Goal: Transaction & Acquisition: Purchase product/service

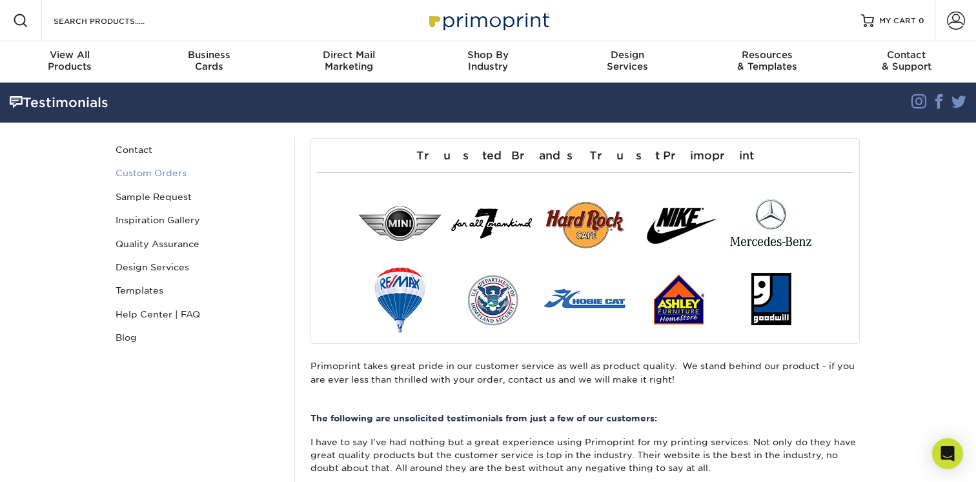
click at [176, 170] on link "Custom Orders" at bounding box center [197, 172] width 174 height 23
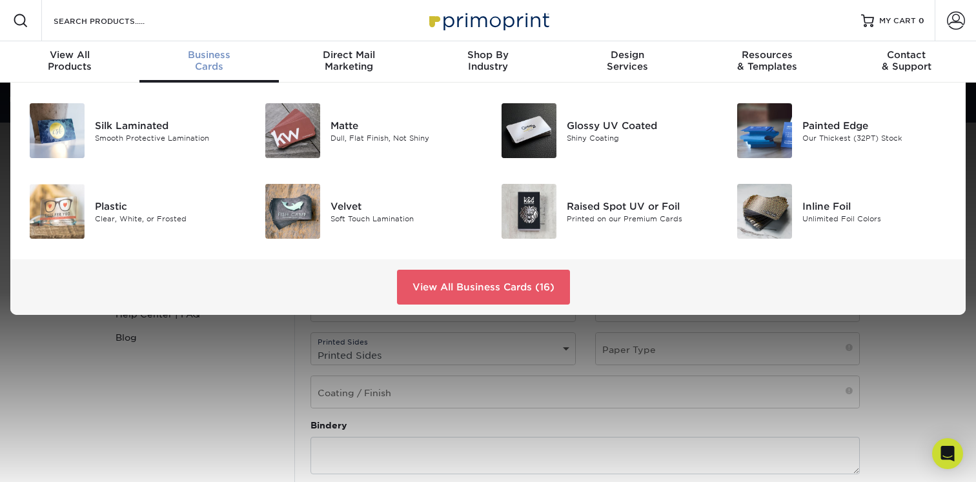
click at [216, 61] on div "Business Cards" at bounding box center [208, 60] width 139 height 23
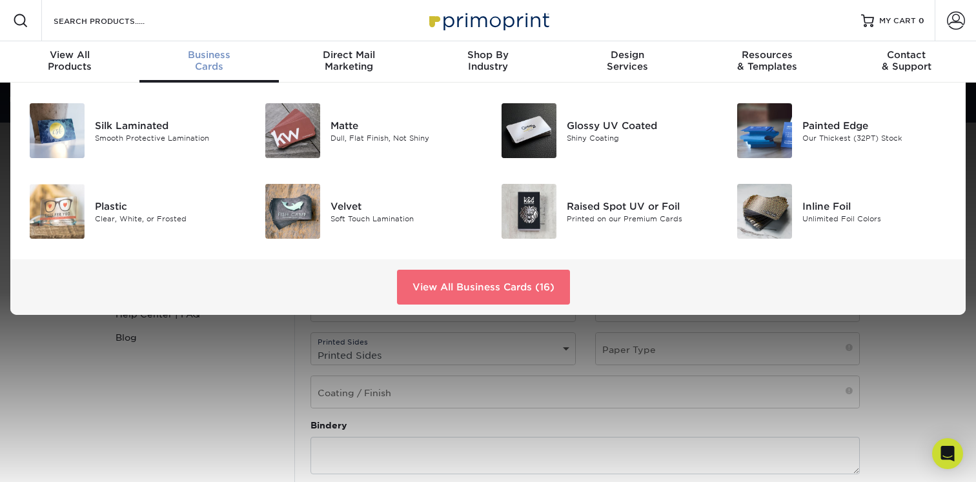
click at [432, 276] on link "View All Business Cards (16)" at bounding box center [483, 287] width 173 height 35
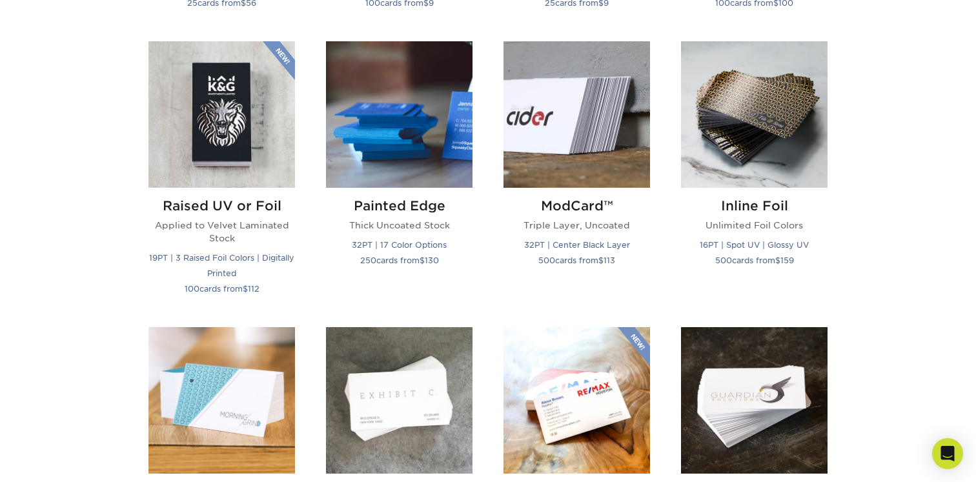
scroll to position [868, 0]
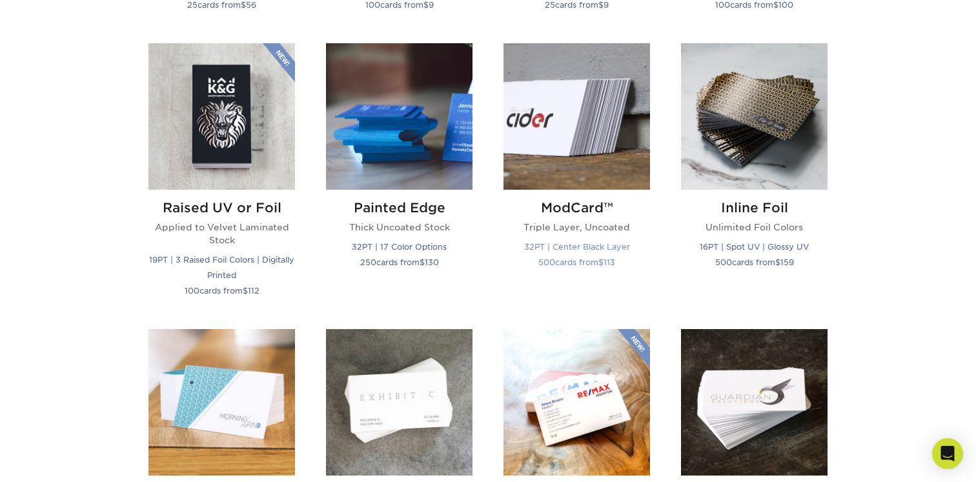
click at [580, 210] on h2 "ModCard™" at bounding box center [577, 207] width 147 height 15
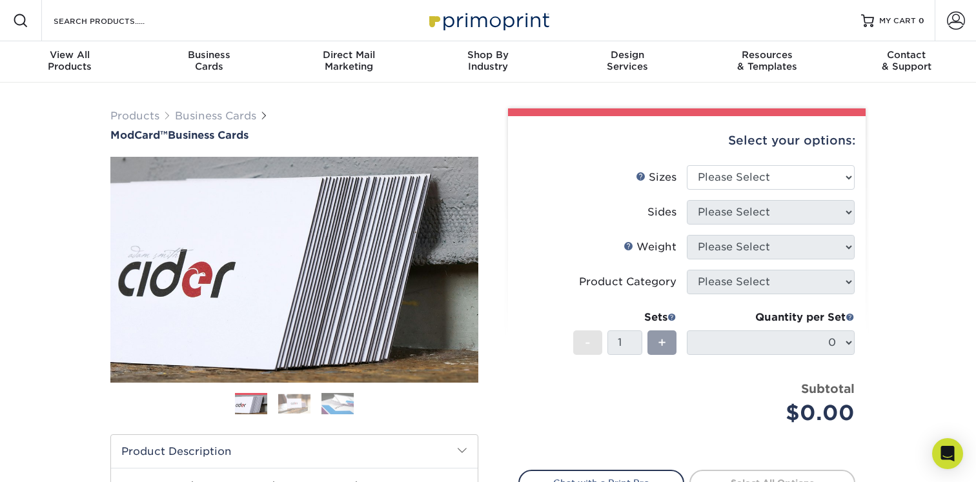
click at [336, 409] on img at bounding box center [337, 403] width 32 height 23
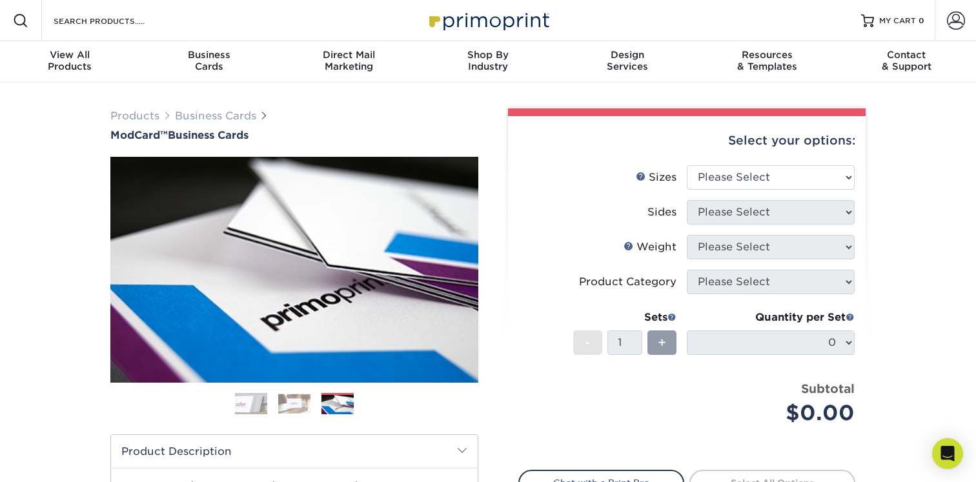
click at [300, 411] on img at bounding box center [294, 404] width 32 height 20
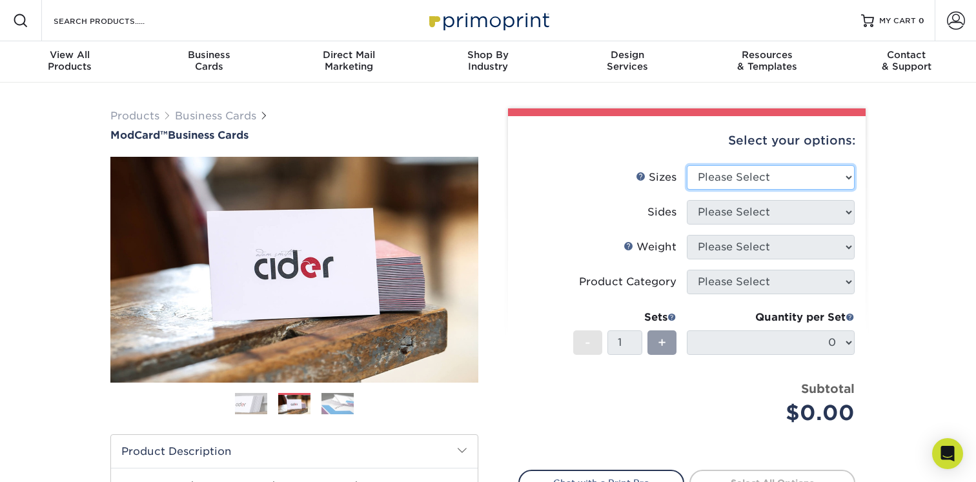
click at [711, 177] on select "Please Select 1.5" x 3.5" - Mini 1.75" x 3.5" - Mini 2" x 2" - Square 2" x 3" -…" at bounding box center [771, 177] width 168 height 25
select select "2.00x3.50"
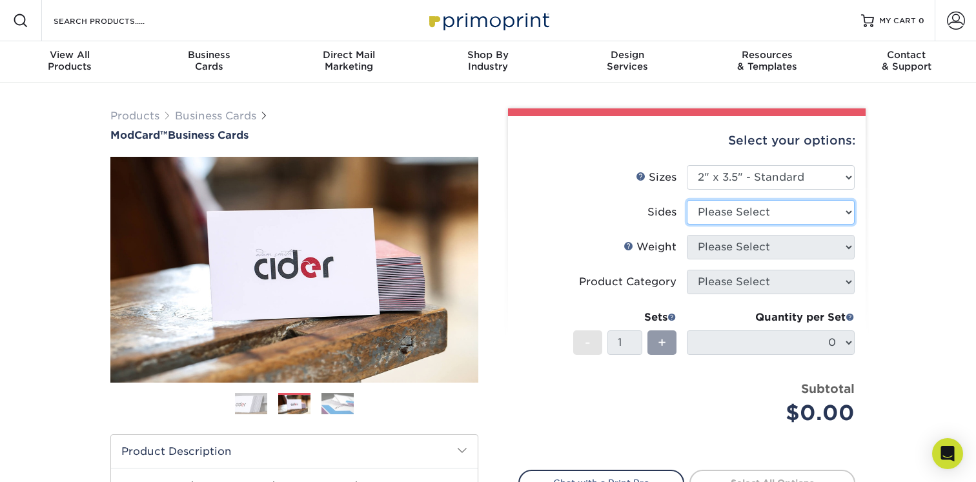
click at [718, 209] on select "Please Select Print Both Sides Print Front Only" at bounding box center [771, 212] width 168 height 25
select select "13abbda7-1d64-4f25-8bb2-c179b224825d"
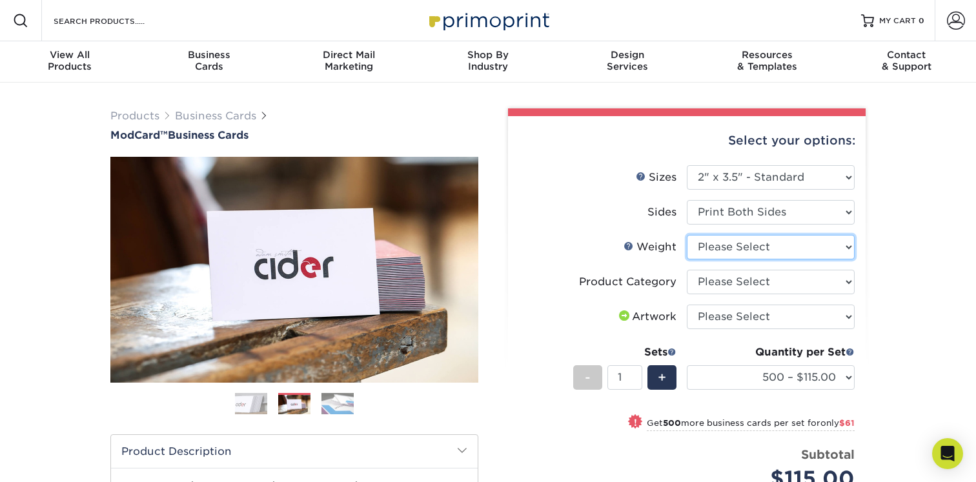
click at [713, 247] on select "Please Select 32PTUCBLK" at bounding box center [771, 247] width 168 height 25
select select "32PTUCBLK"
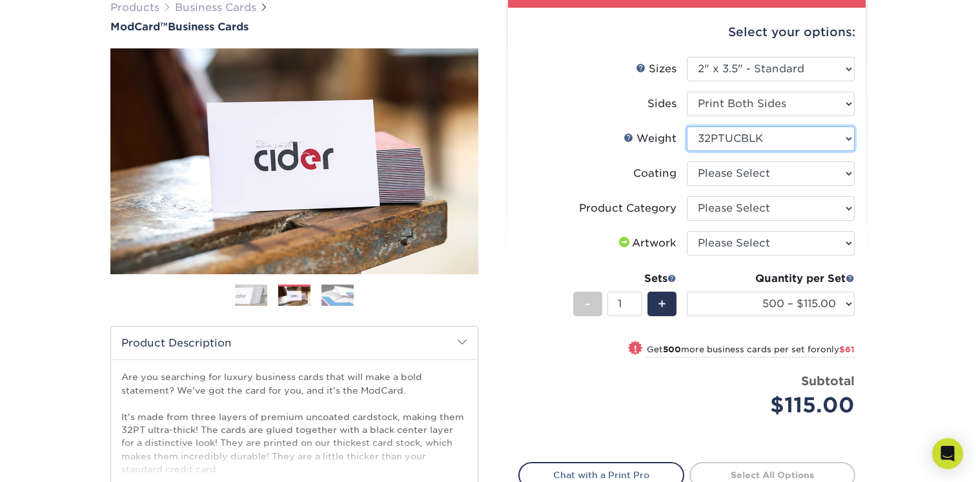
scroll to position [112, 0]
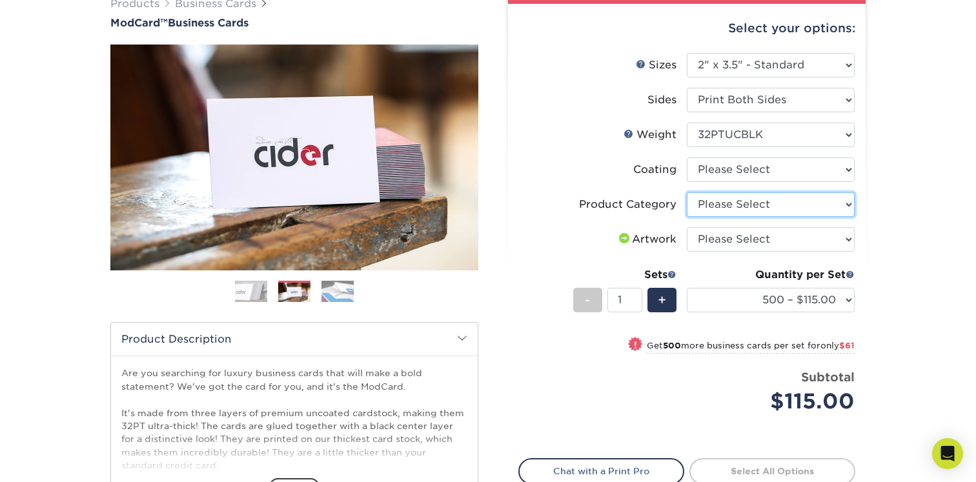
click at [722, 203] on select "Please Select Business Cards" at bounding box center [771, 204] width 168 height 25
select select "3b5148f1-0588-4f88-a218-97bcfdce65c1"
click at [713, 172] on select at bounding box center [771, 170] width 168 height 25
select select "3e7618de-abca-4bda-9f97-8b9129e913d8"
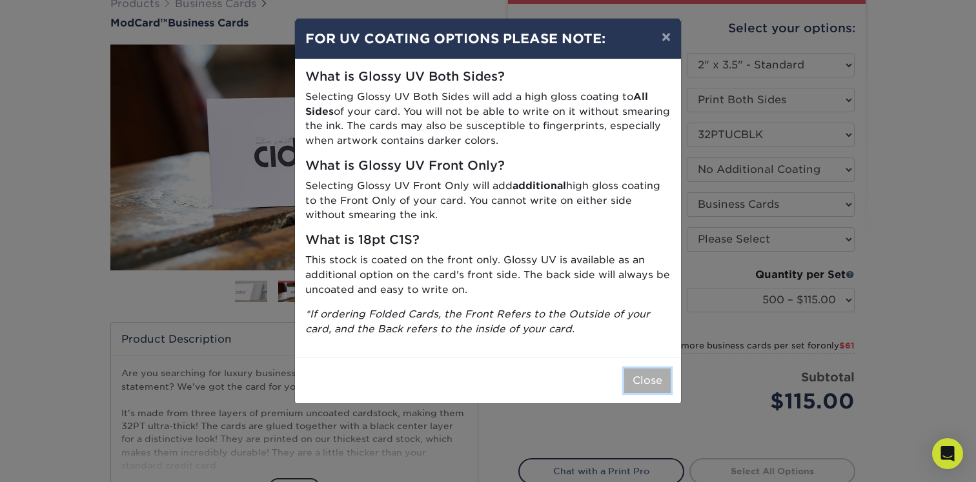
click at [640, 379] on button "Close" at bounding box center [647, 381] width 46 height 25
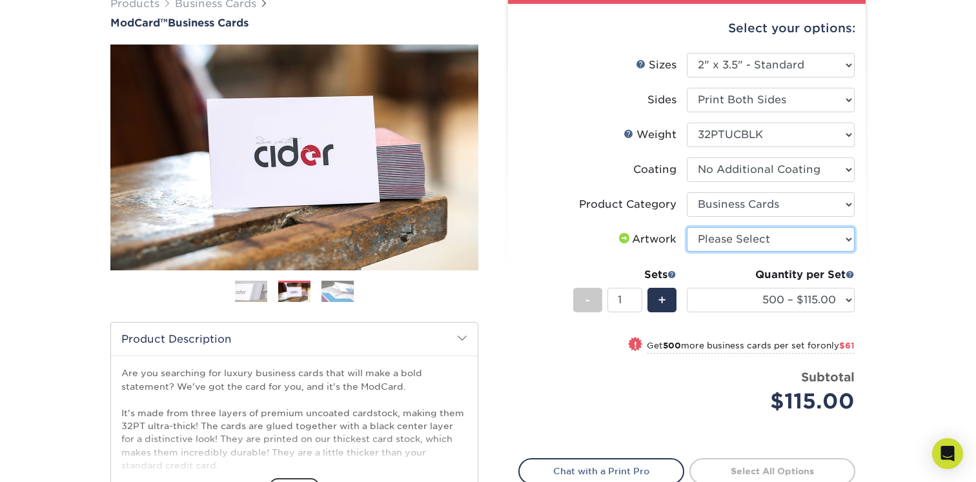
click at [742, 241] on select "Please Select I will upload files I need a design - $100" at bounding box center [771, 239] width 168 height 25
select select "upload"
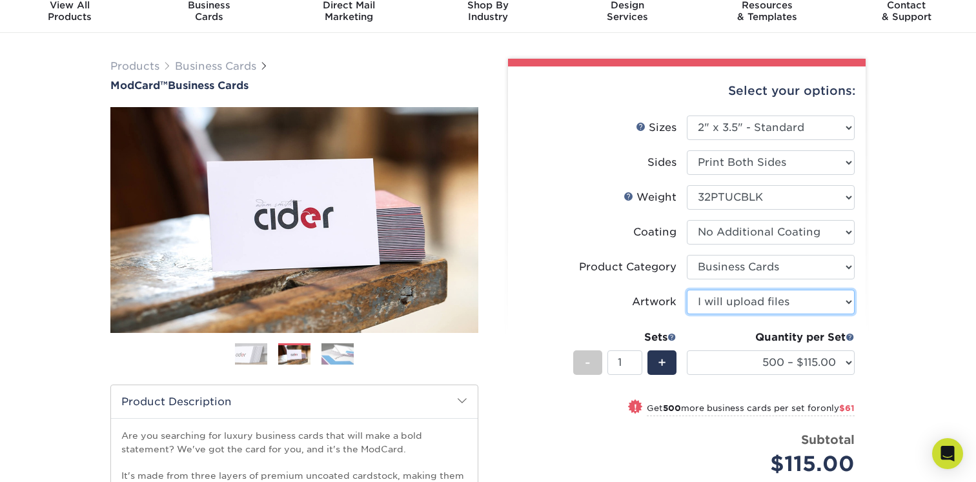
scroll to position [0, 0]
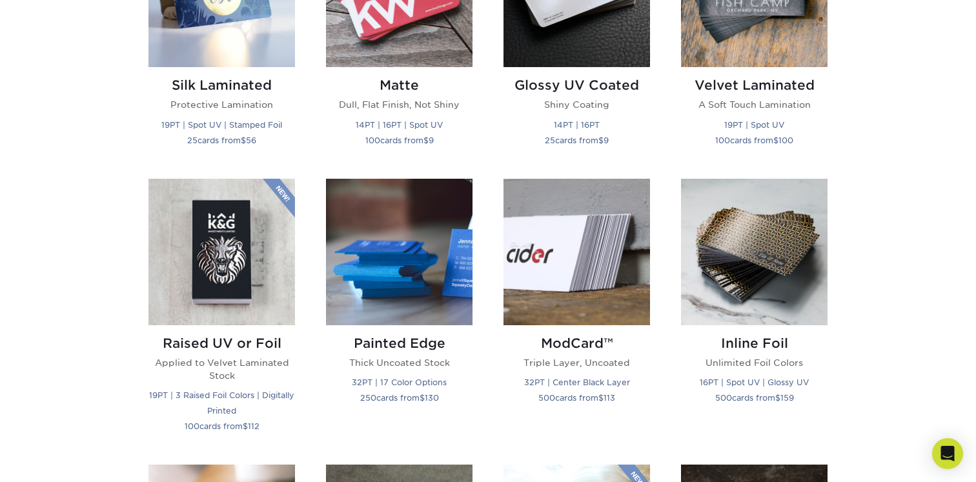
scroll to position [733, 0]
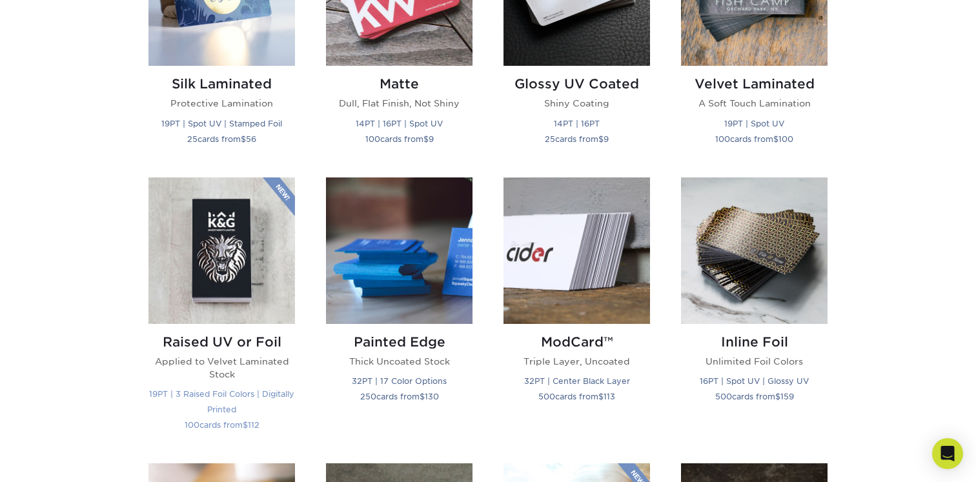
click at [192, 341] on h2 "Raised UV or Foil" at bounding box center [221, 341] width 147 height 15
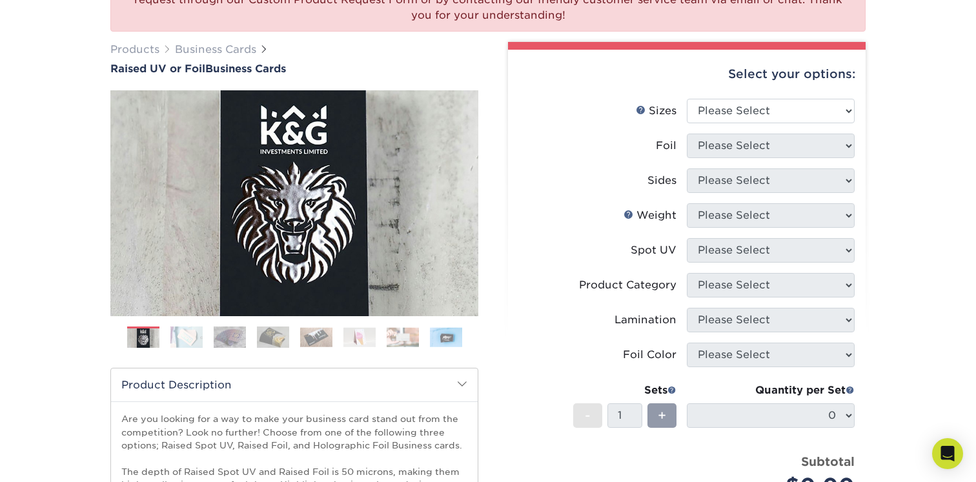
scroll to position [157, 0]
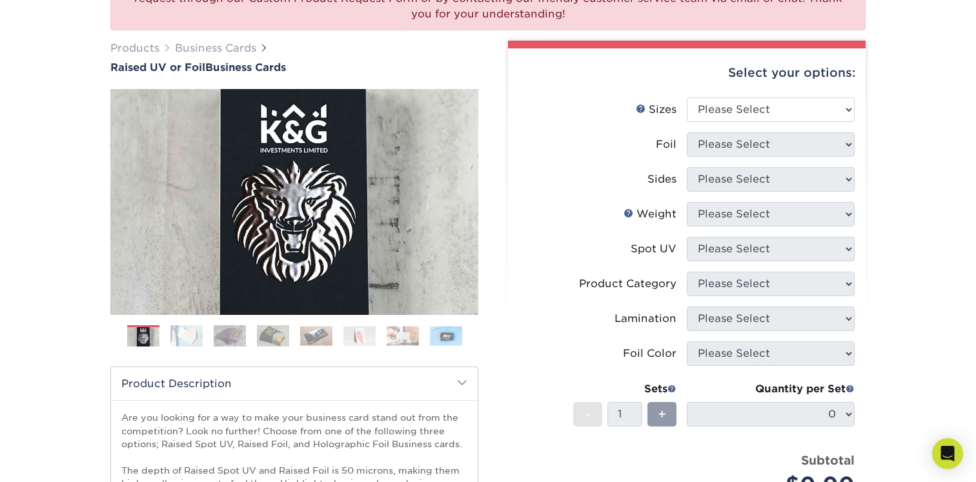
click at [185, 329] on img at bounding box center [186, 336] width 32 height 23
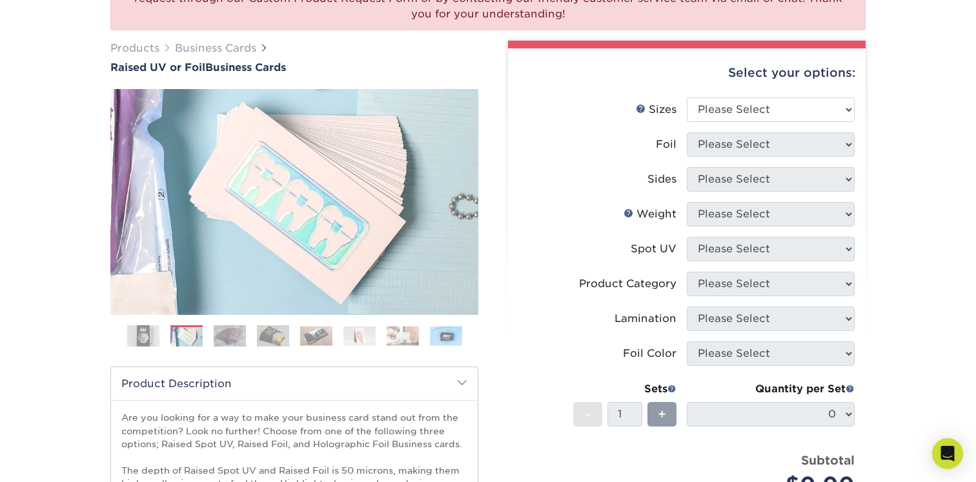
click at [221, 335] on img at bounding box center [230, 336] width 32 height 23
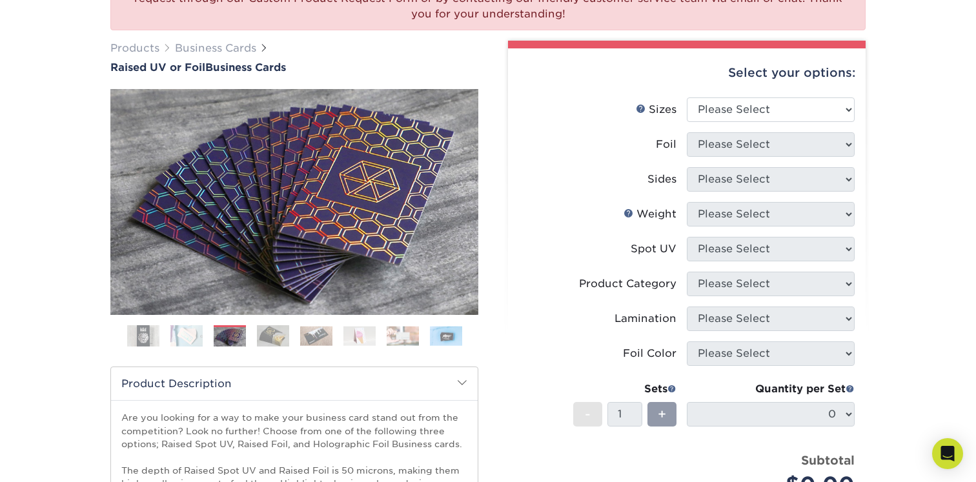
click at [269, 339] on img at bounding box center [273, 336] width 32 height 23
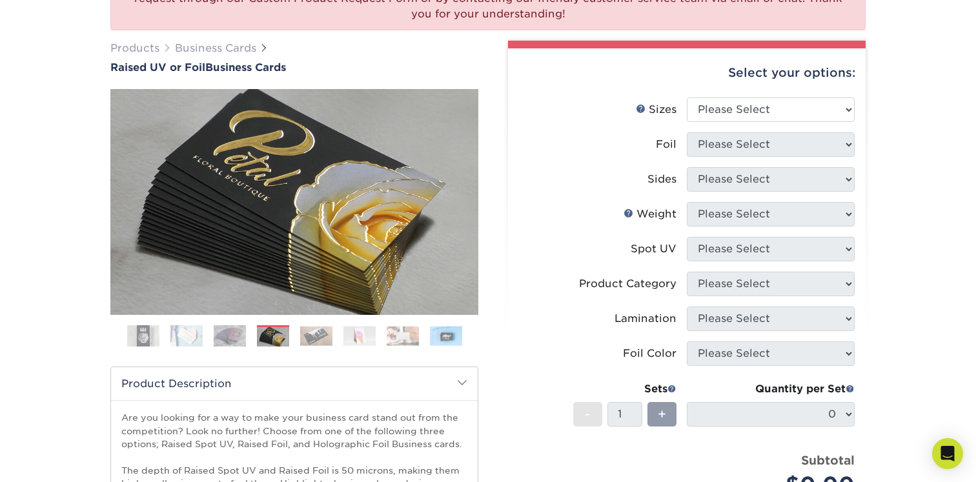
click at [307, 341] on img at bounding box center [316, 336] width 32 height 20
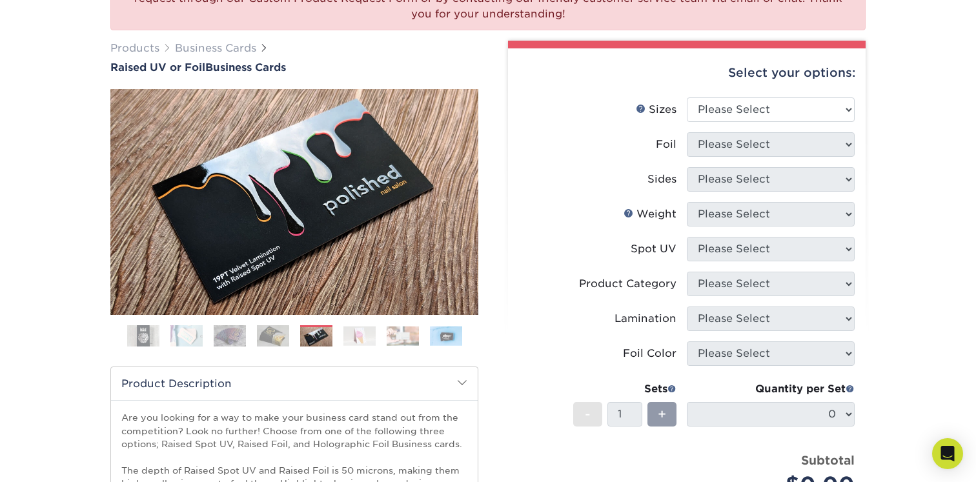
click at [352, 339] on img at bounding box center [359, 336] width 32 height 20
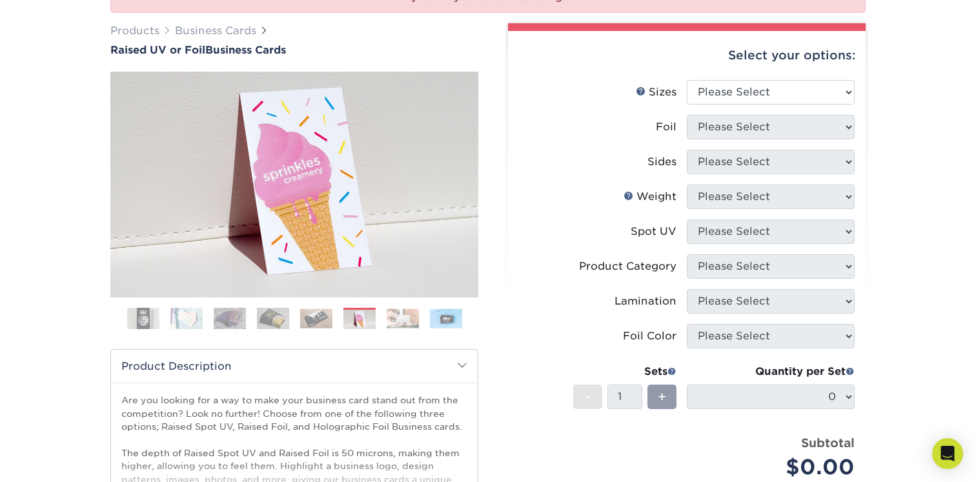
scroll to position [171, 0]
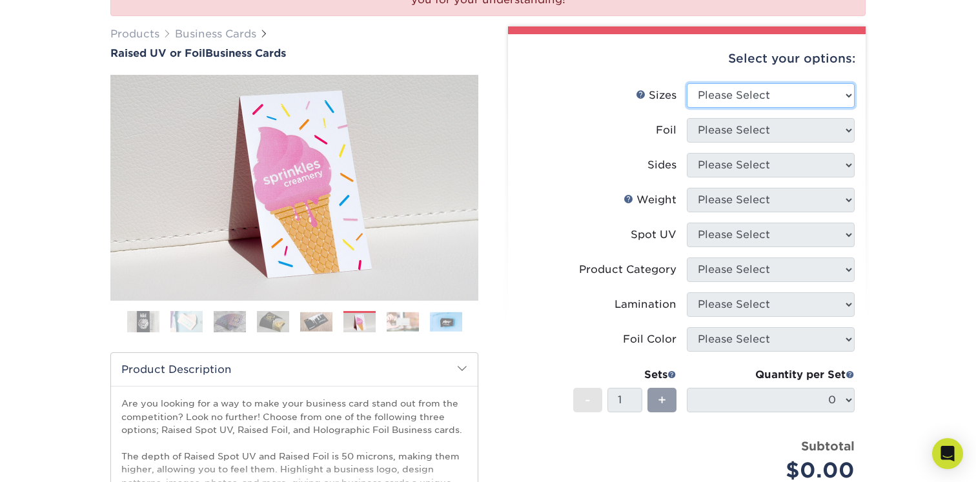
click at [717, 103] on select "Please Select 2" x 3.5" - Standard" at bounding box center [771, 95] width 168 height 25
select select "2.00x3.50"
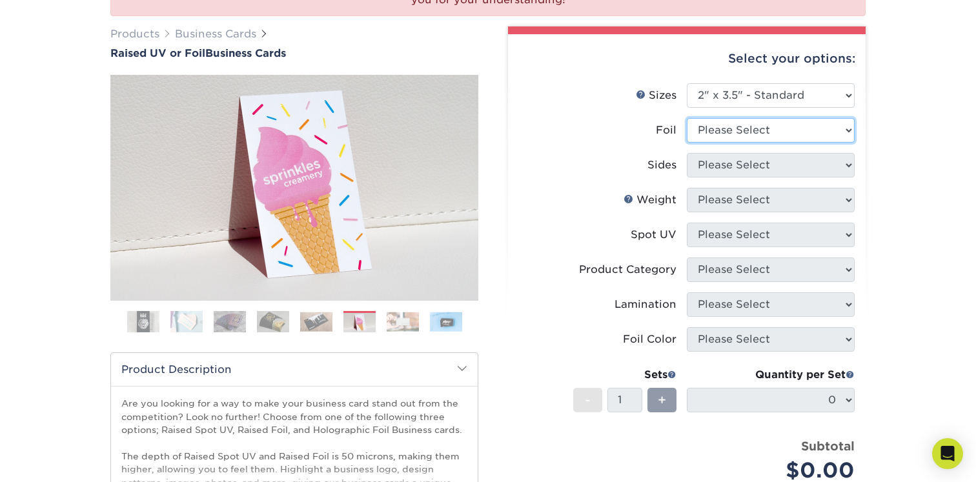
click at [720, 127] on select "Please Select No Yes" at bounding box center [771, 130] width 168 height 25
select select "1"
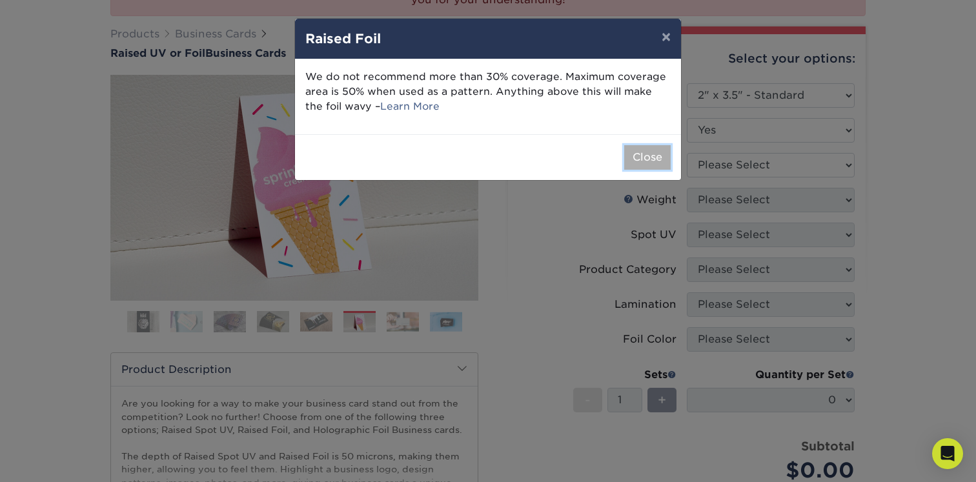
click at [642, 154] on button "Close" at bounding box center [647, 157] width 46 height 25
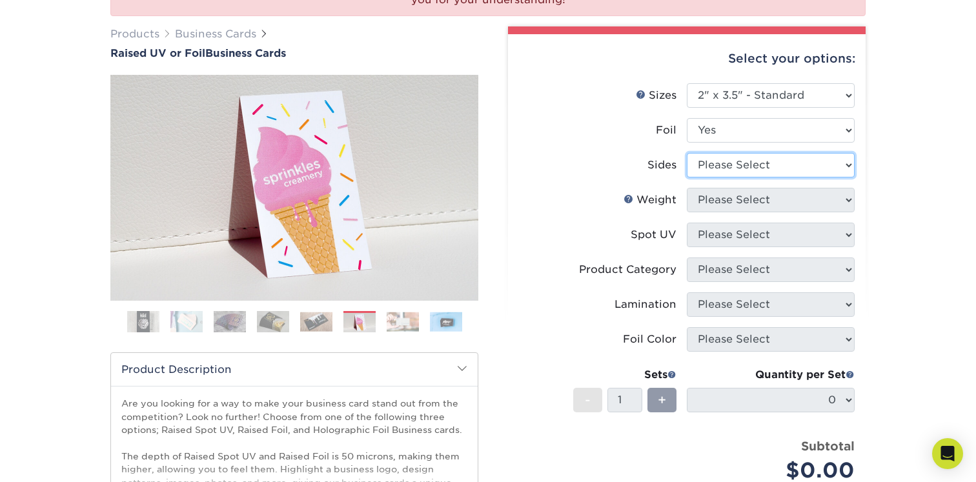
click at [720, 170] on select "Please Select Print Both Sides - Foil Both Sides Print Both Sides - Foil Front …" at bounding box center [771, 165] width 168 height 25
select select "34527644-b4fd-4ffb-9092-1318eefcd9d9"
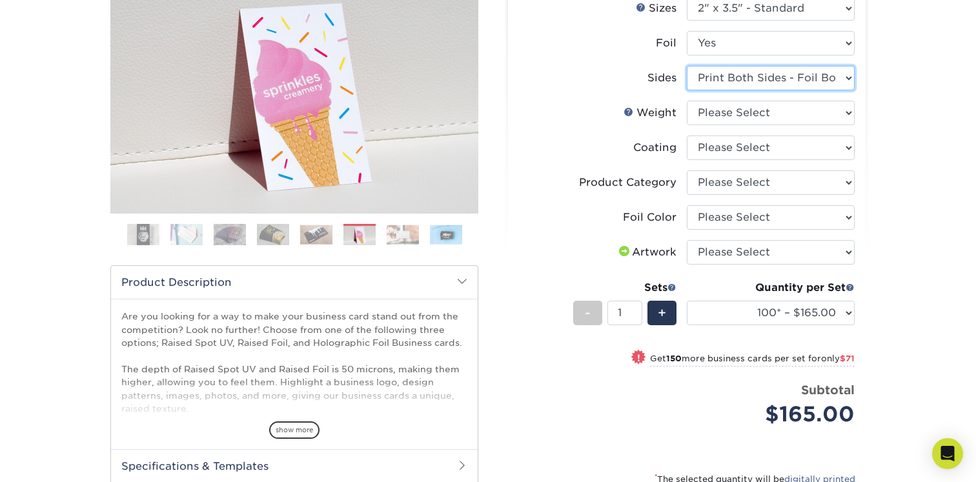
scroll to position [259, 0]
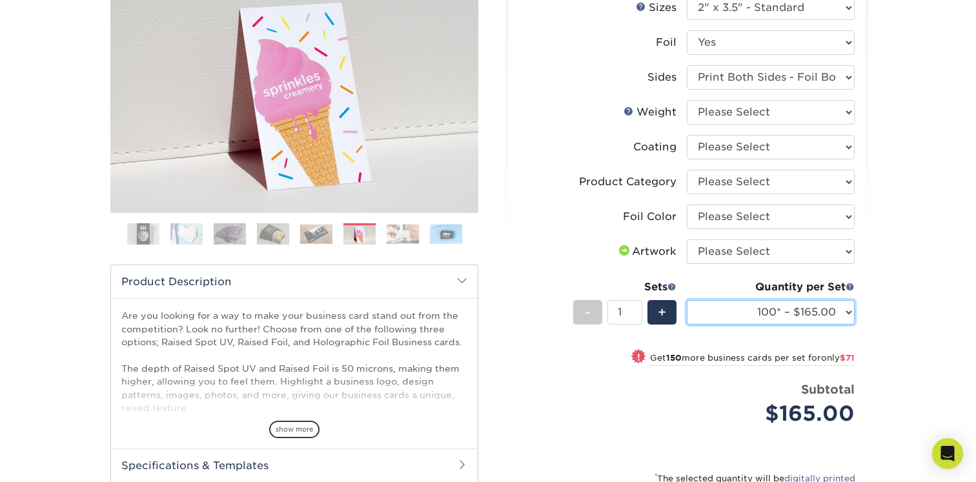
click at [791, 309] on select "100* – $165.00 250* – $236.00 500* – $319.00" at bounding box center [771, 312] width 168 height 25
select select "500* – $319.00"
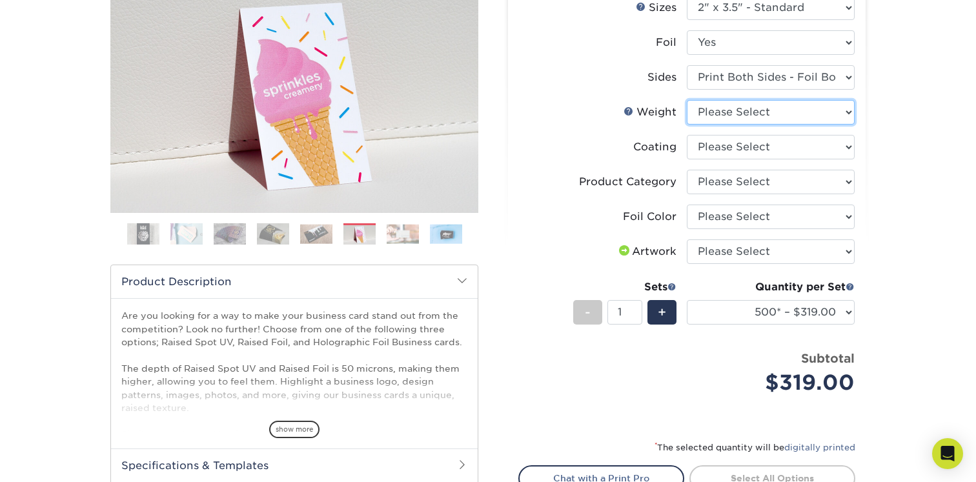
click at [722, 110] on select "Please Select 16PT" at bounding box center [771, 112] width 168 height 25
select select "16PT"
select select "-1"
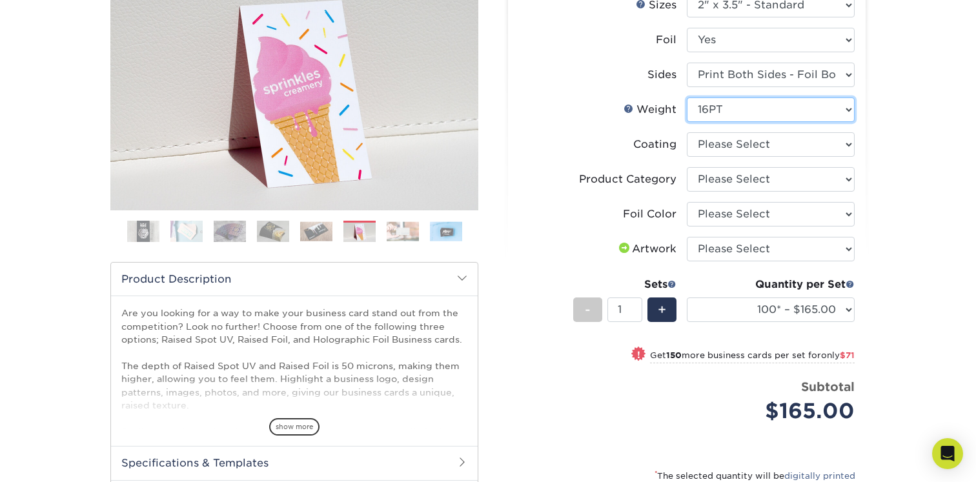
scroll to position [263, 0]
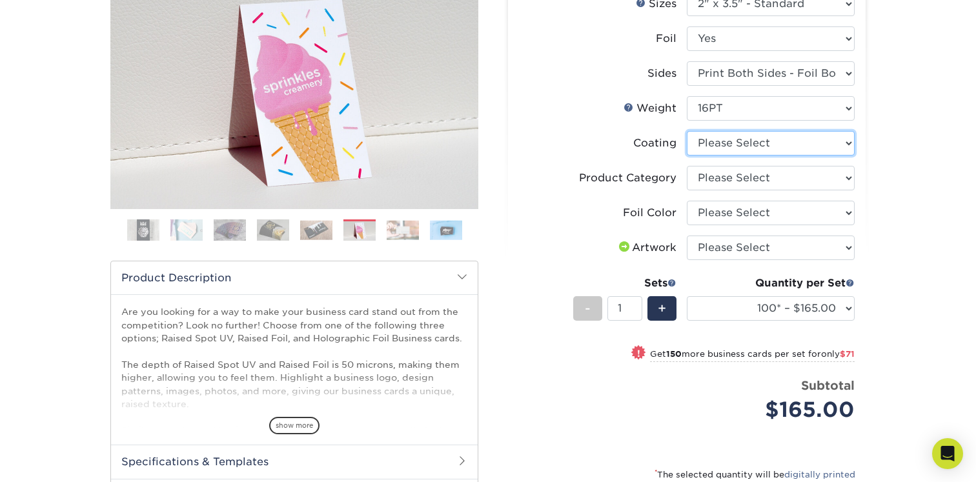
click at [717, 141] on select at bounding box center [771, 143] width 168 height 25
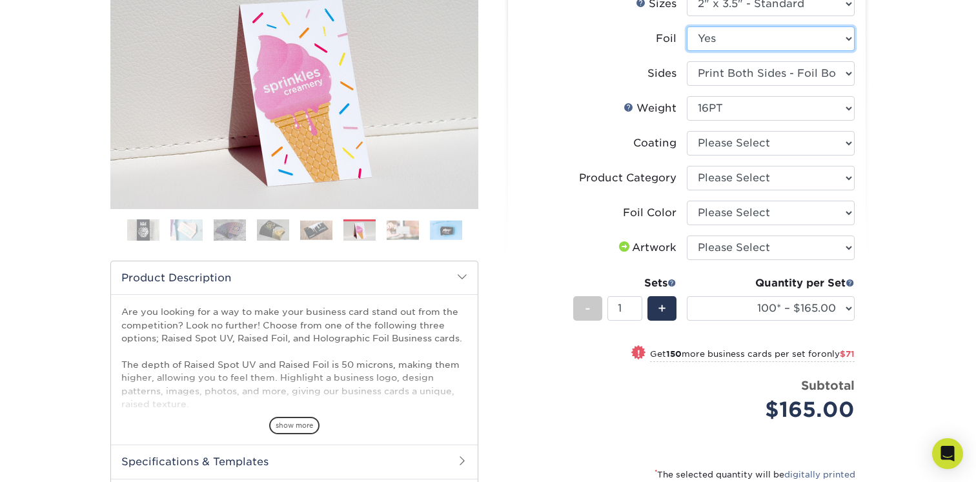
click at [707, 35] on select "Please Select No Yes" at bounding box center [771, 38] width 168 height 25
select select "0"
select select
select select "-1"
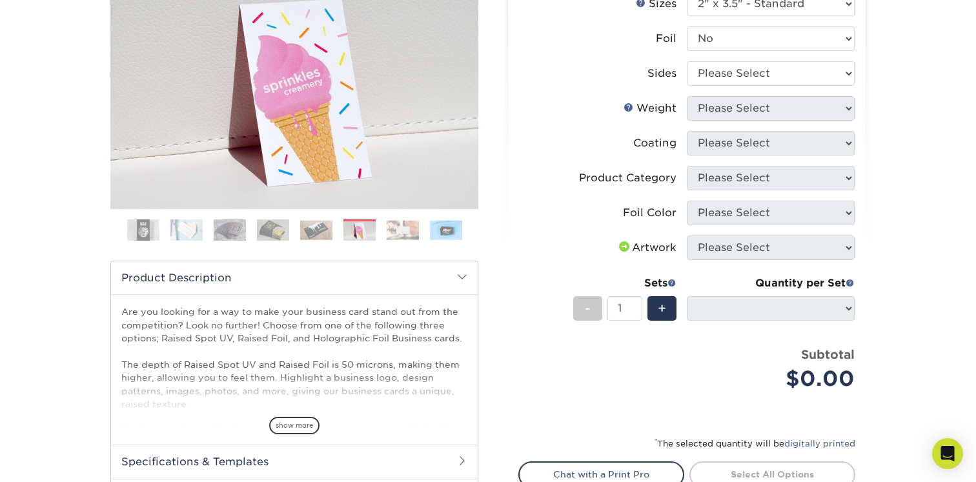
click at [714, 60] on li "Foil Please Select No Yes" at bounding box center [687, 43] width 336 height 35
click at [713, 68] on select "Please Select Print Both Sides Print Front Only" at bounding box center [771, 73] width 168 height 25
select select "13abbda7-1d64-4f25-8bb2-c179b224825d"
select select
click at [713, 105] on select "Please Select 16PT" at bounding box center [771, 108] width 168 height 25
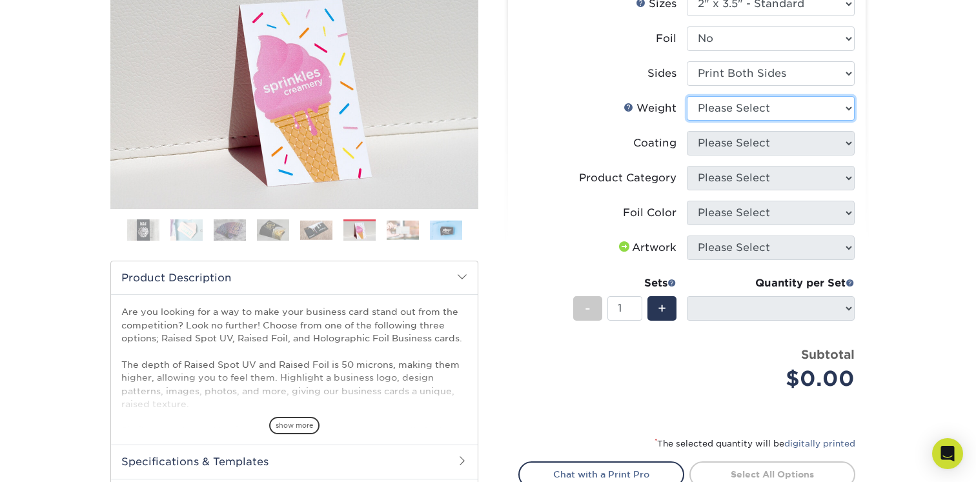
select select "16PT"
select select
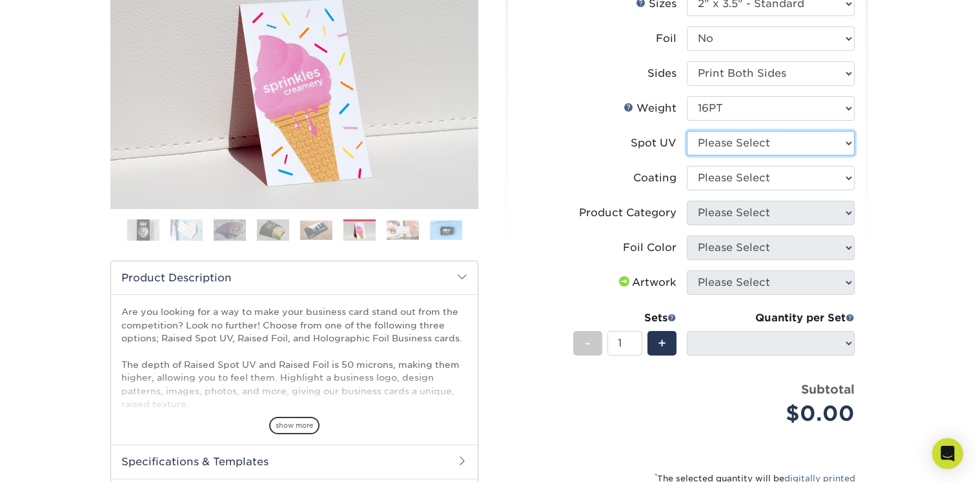
click at [711, 143] on select "Please Select No Spot UV Front Only" at bounding box center [771, 143] width 168 height 25
select select "1"
select select "-1"
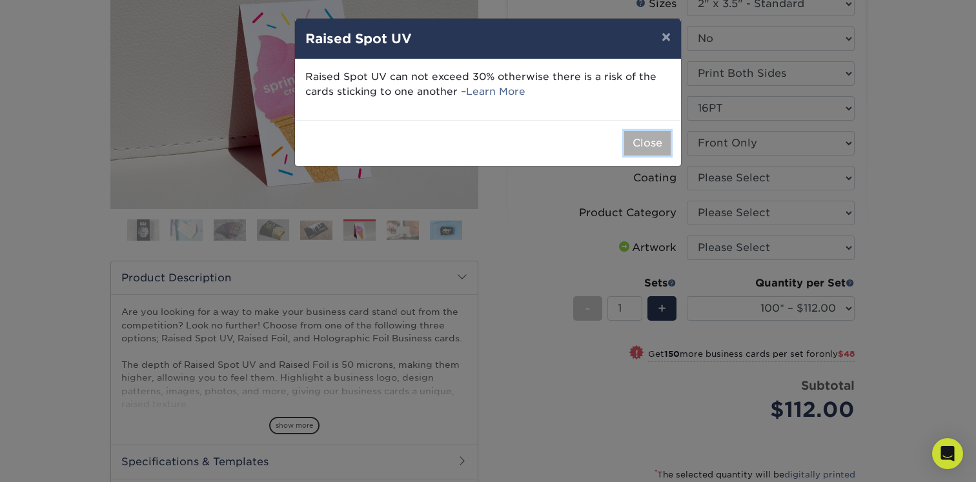
click at [654, 143] on button "Close" at bounding box center [647, 143] width 46 height 25
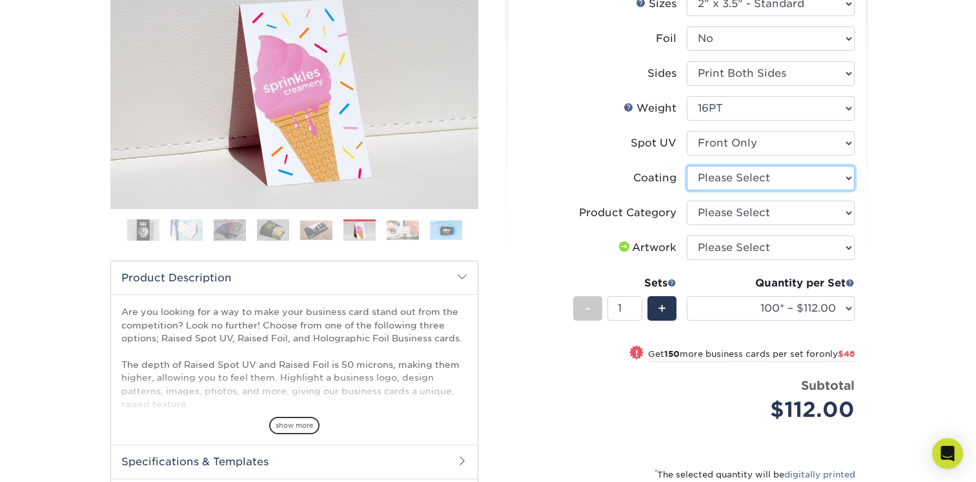
click at [725, 181] on select at bounding box center [771, 178] width 168 height 25
select select "3e7618de-abca-4bda-9f97-8b9129e913d8"
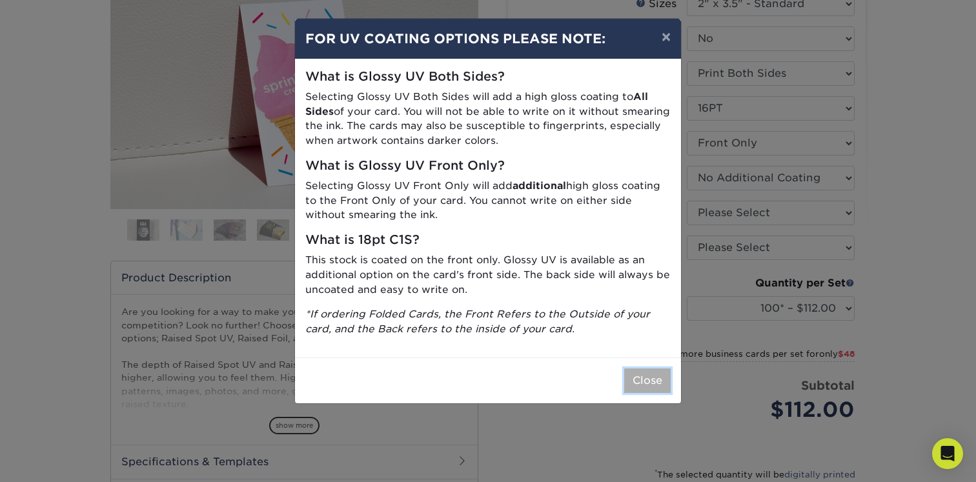
click at [650, 380] on button "Close" at bounding box center [647, 381] width 46 height 25
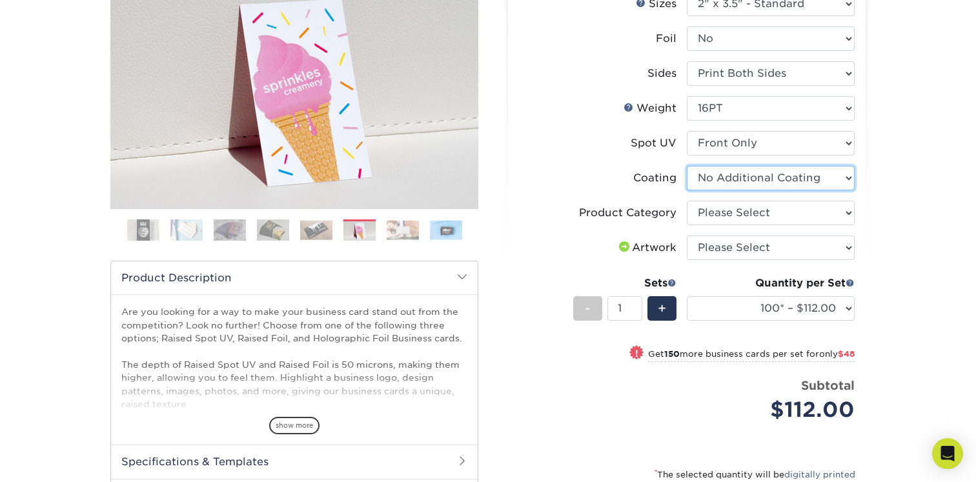
click at [723, 181] on select at bounding box center [771, 178] width 168 height 25
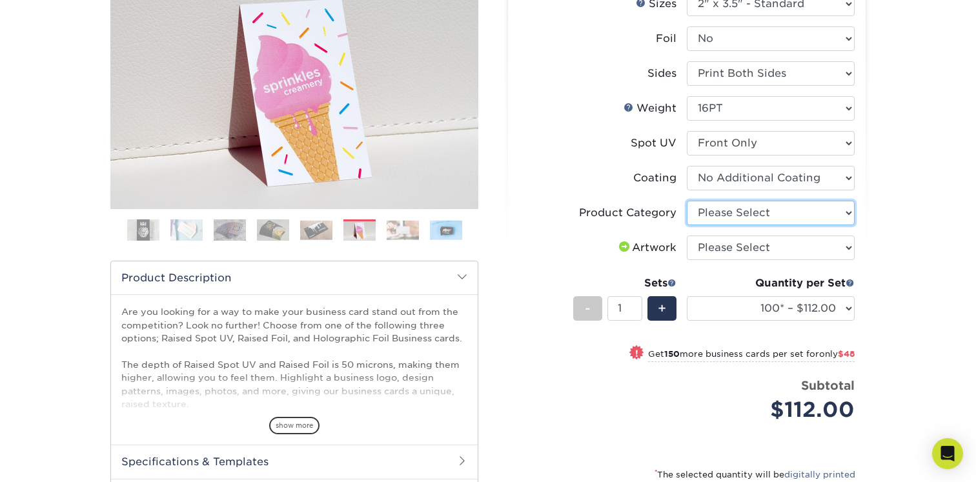
click at [710, 219] on select "Please Select Business Cards" at bounding box center [771, 213] width 168 height 25
select select "3b5148f1-0588-4f88-a218-97bcfdce65c1"
click at [710, 247] on select "Please Select I will upload files I need a design - $100" at bounding box center [771, 248] width 168 height 25
select select "design"
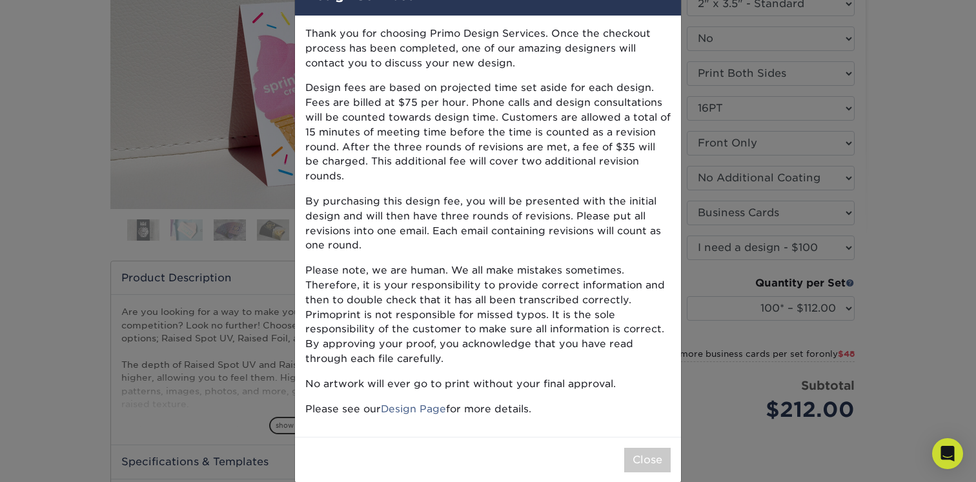
scroll to position [48, 0]
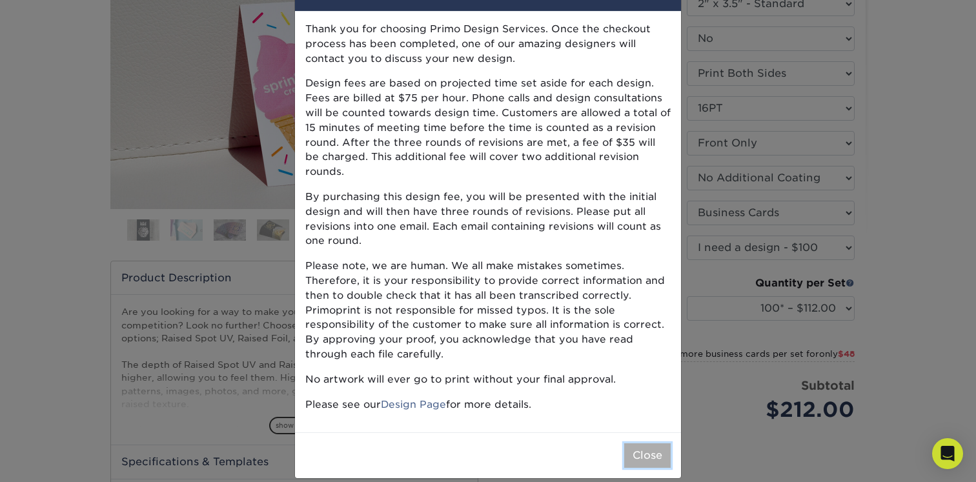
click at [633, 446] on button "Close" at bounding box center [647, 455] width 46 height 25
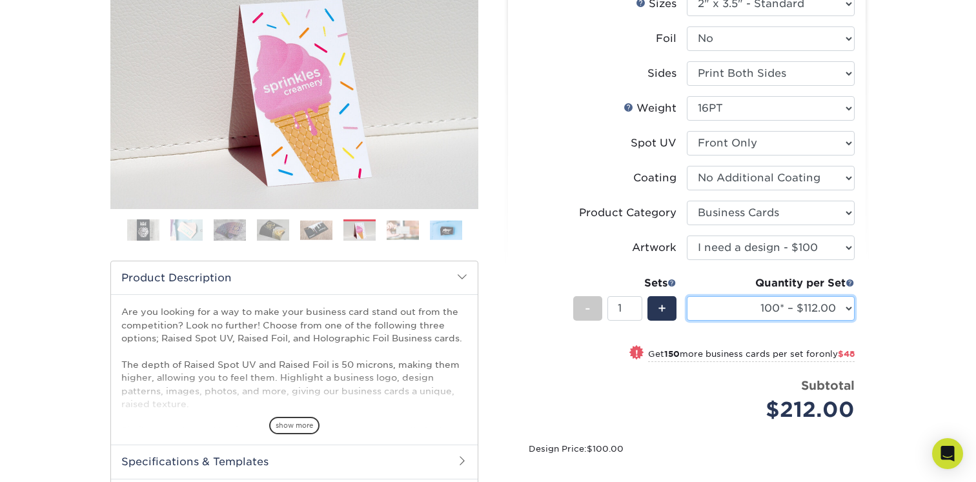
click at [735, 305] on select "100* – $112.00 250* – $160.00 500* – $216.00" at bounding box center [771, 308] width 168 height 25
select select "500* – $216.00"
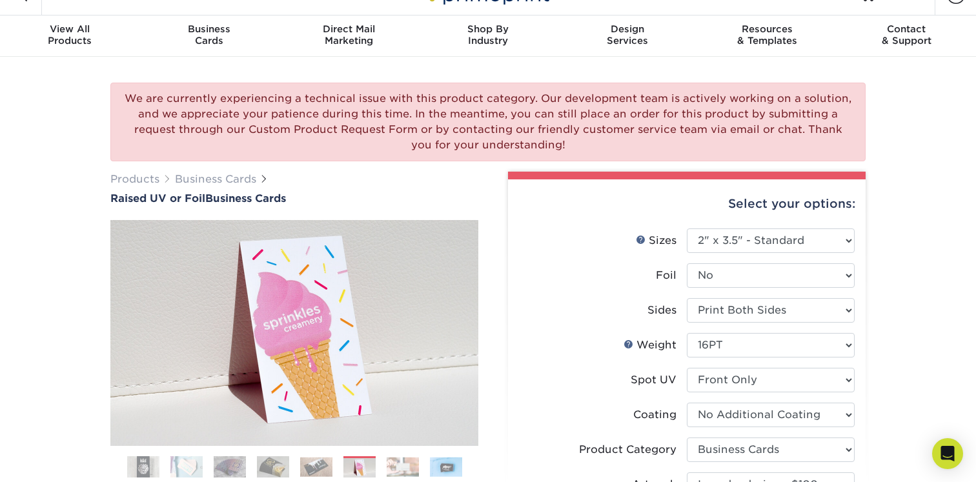
scroll to position [0, 0]
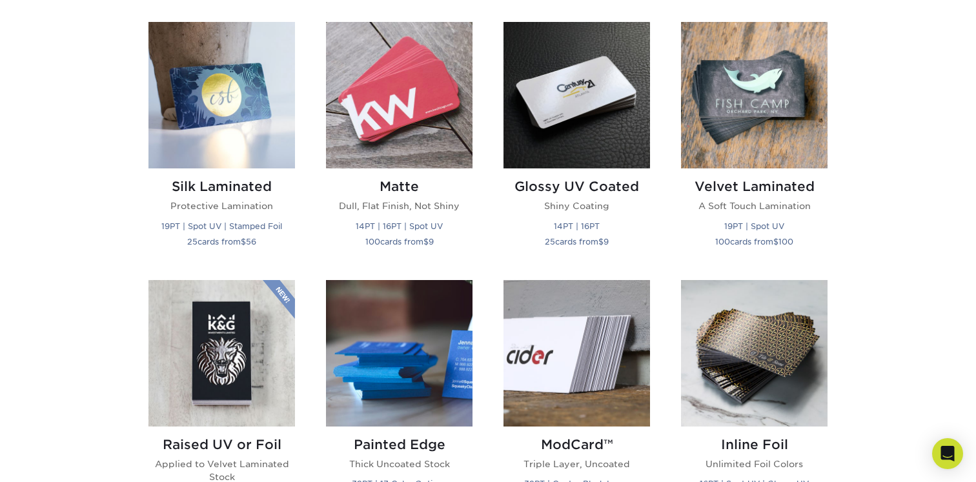
scroll to position [602, 0]
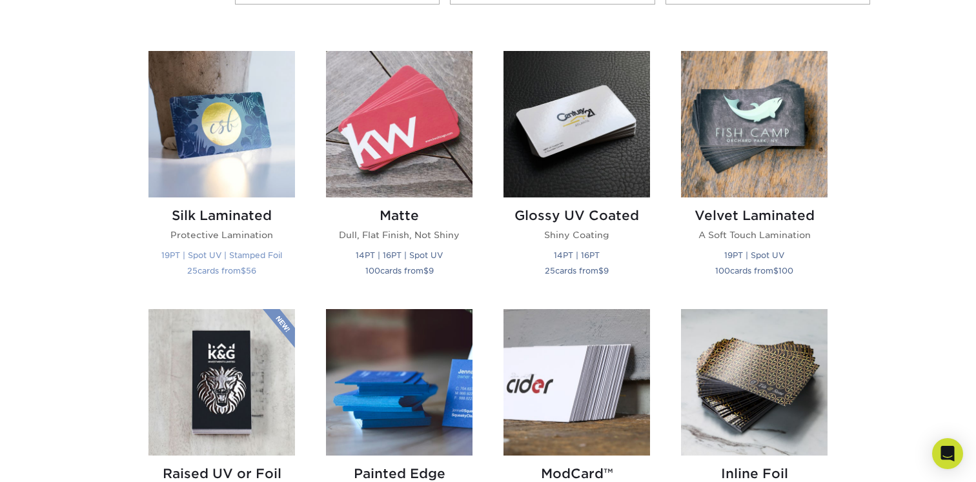
click at [218, 185] on img at bounding box center [221, 124] width 147 height 147
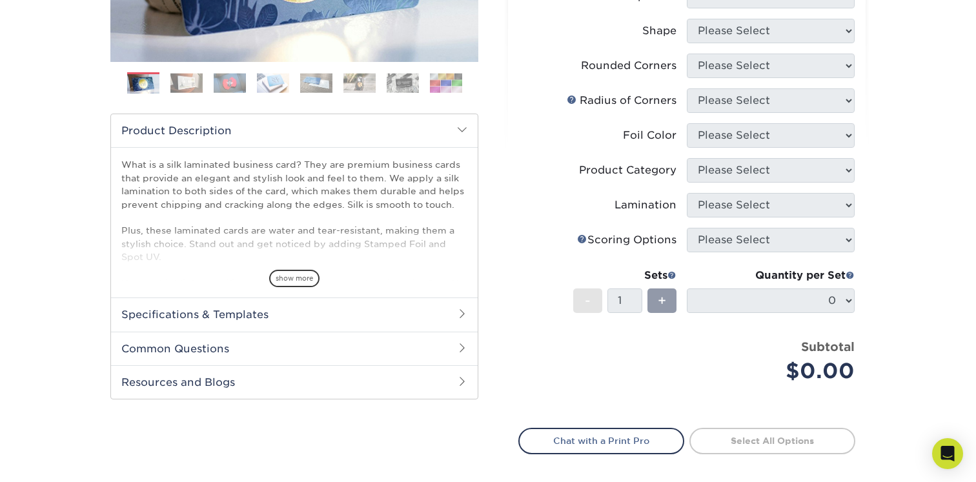
scroll to position [318, 0]
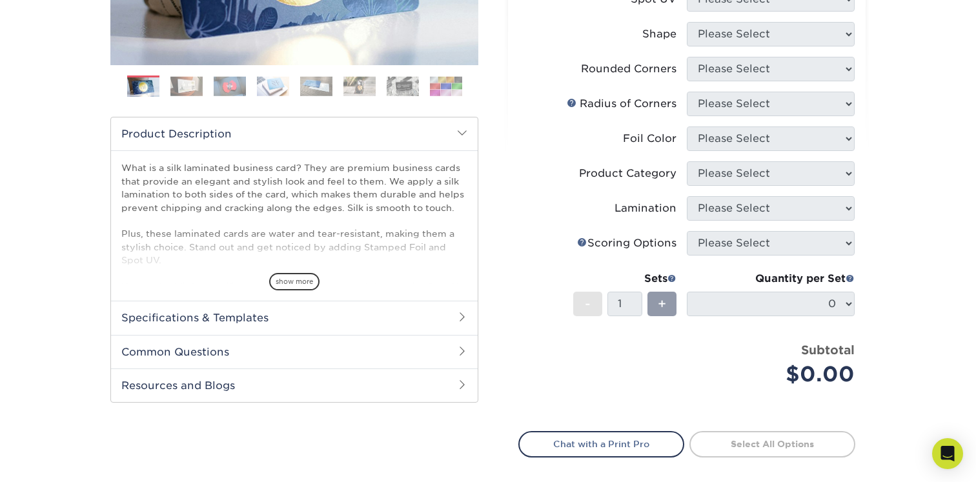
click at [322, 320] on h2 "Specifications & Templates" at bounding box center [294, 318] width 367 height 34
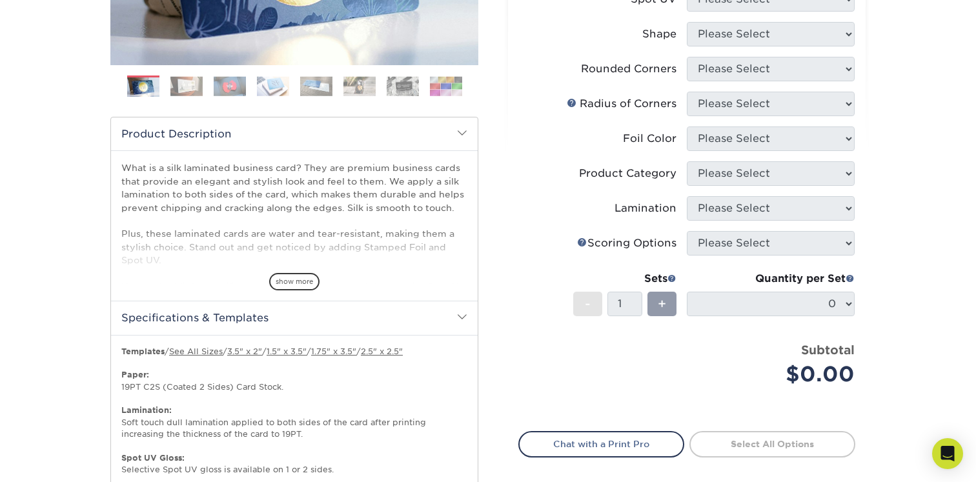
click at [322, 320] on h2 "Specifications & Templates" at bounding box center [294, 318] width 367 height 34
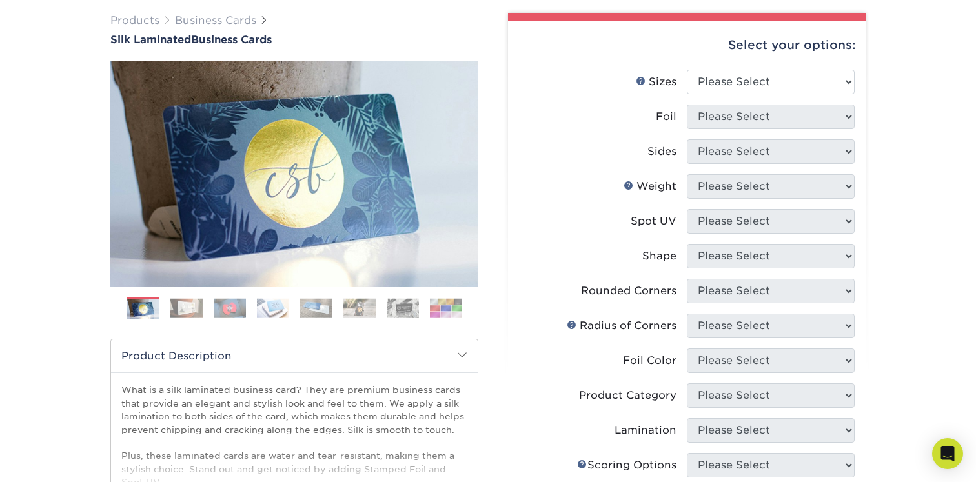
scroll to position [95, 0]
click at [764, 88] on select "Please Select 1.5" x 3.5" - Mini 1.75" x 3.5" - Mini 2" x 2" - Square 2" x 3" -…" at bounding box center [771, 82] width 168 height 25
select select "2.00x3.50"
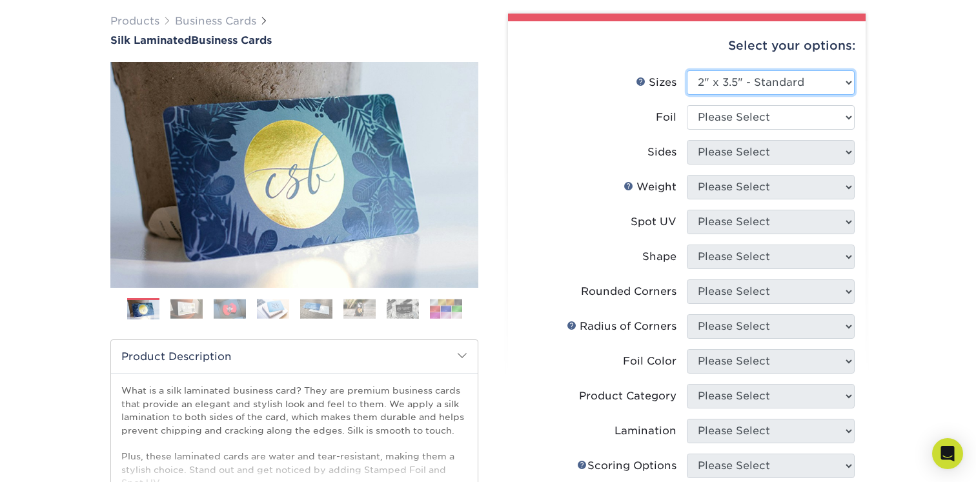
click at [756, 75] on select "Please Select 1.5" x 3.5" - Mini 1.75" x 3.5" - Mini 2" x 2" - Square 2" x 3" -…" at bounding box center [771, 82] width 168 height 25
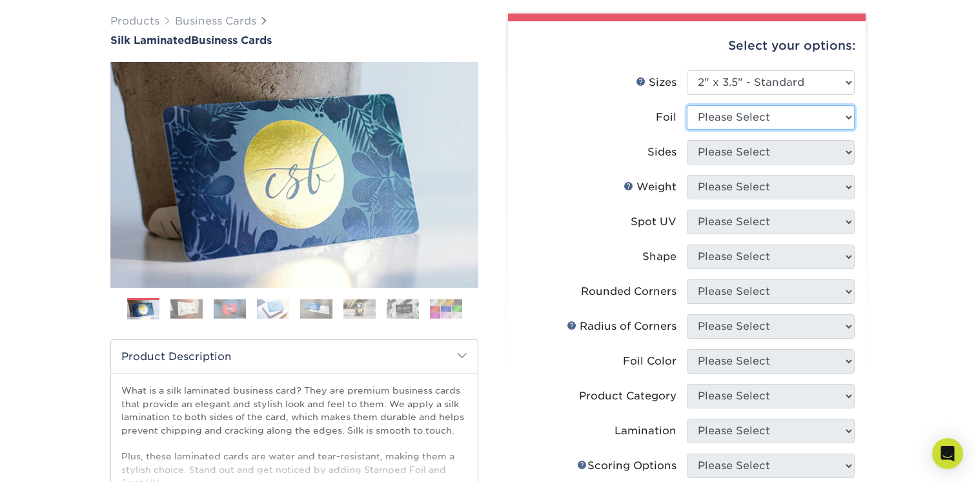
click at [791, 112] on select "Please Select Yes No" at bounding box center [771, 117] width 168 height 25
select select "0"
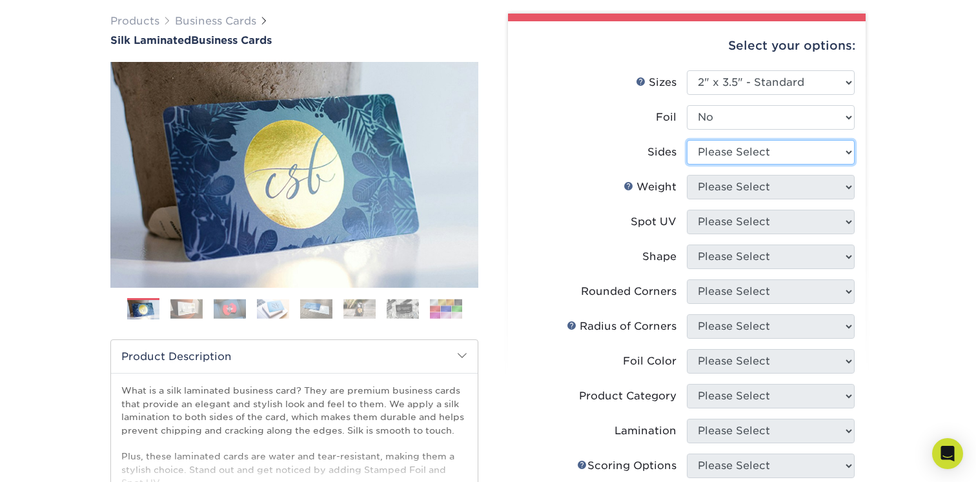
click at [756, 158] on select "Please Select Print Both Sides Print Front Only" at bounding box center [771, 152] width 168 height 25
select select "13abbda7-1d64-4f25-8bb2-c179b224825d"
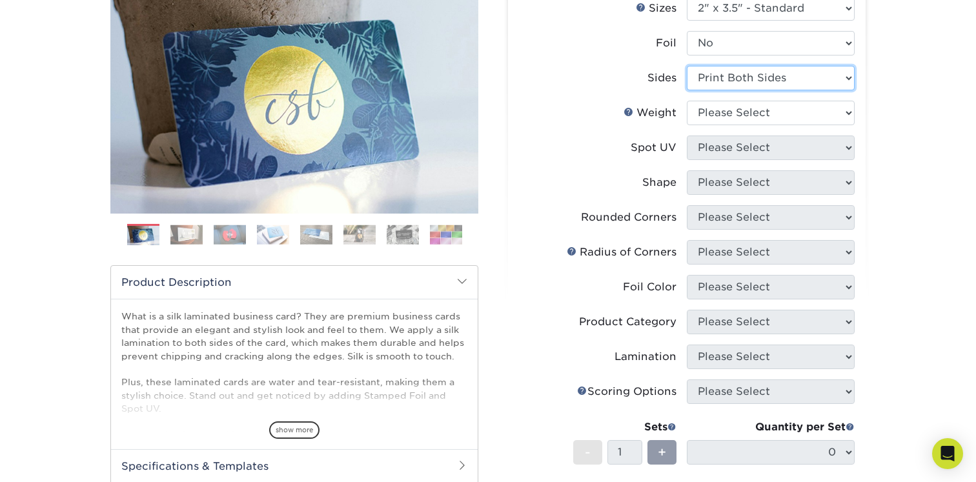
scroll to position [167, 0]
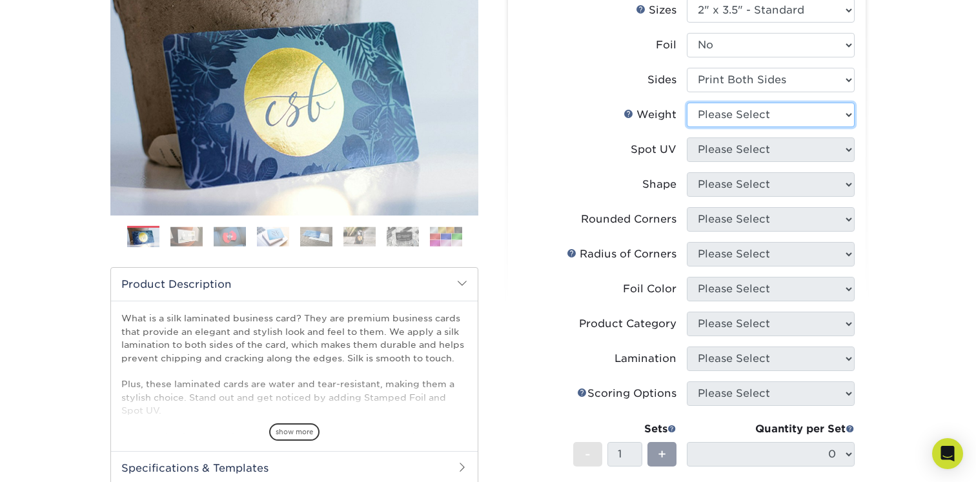
click at [739, 122] on select "Please Select 16PT" at bounding box center [771, 115] width 168 height 25
select select "16PT"
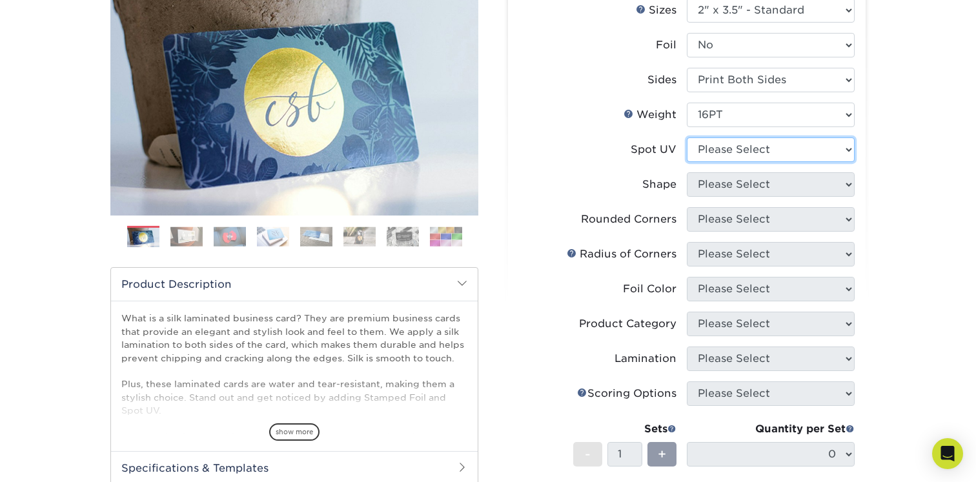
click at [738, 148] on select "Please Select No Spot UV Front and Back (Both Sides) Front Only Back Only" at bounding box center [771, 149] width 168 height 25
select select "0"
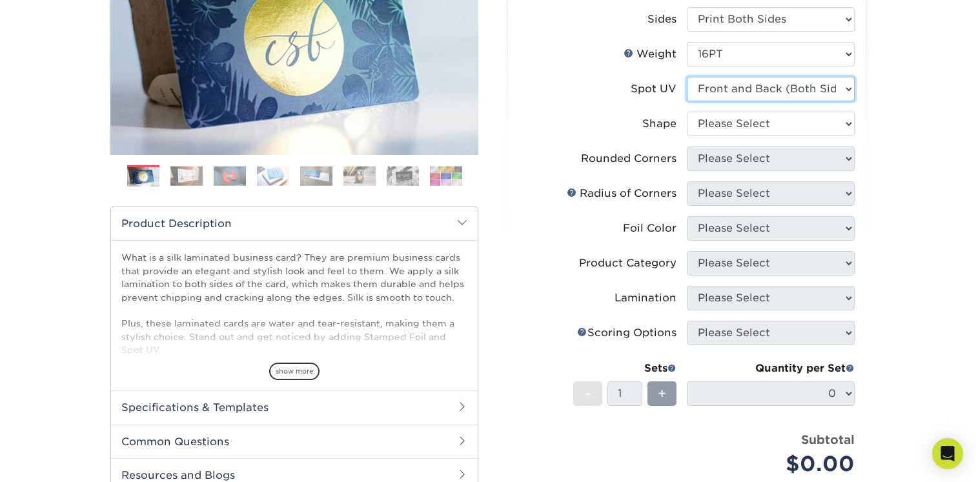
scroll to position [229, 0]
click at [729, 120] on select "Please Select Standard" at bounding box center [771, 123] width 168 height 25
select select "standard"
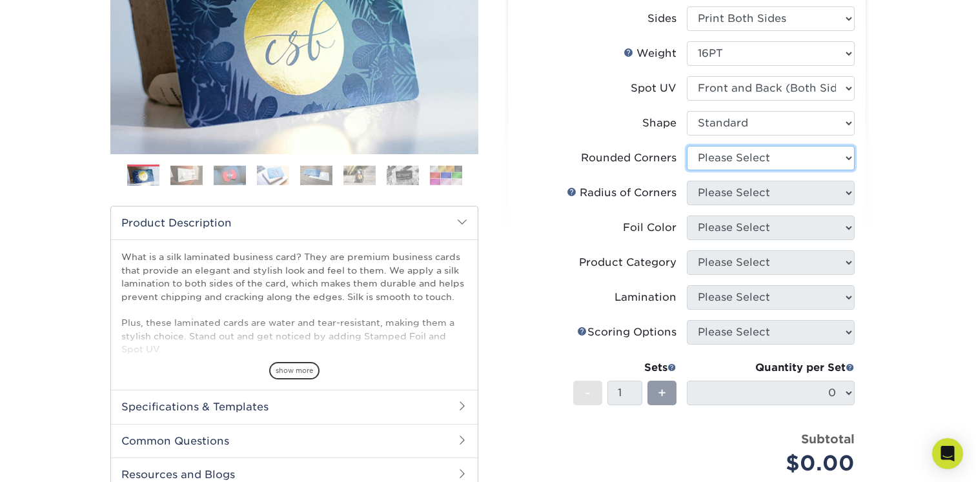
click at [727, 166] on select "Please Select Yes - Round 2 Corners Yes - Round 4 Corners No" at bounding box center [771, 158] width 168 height 25
select select "7672df9e-0e0a-464d-8e1f-920c575e4da3"
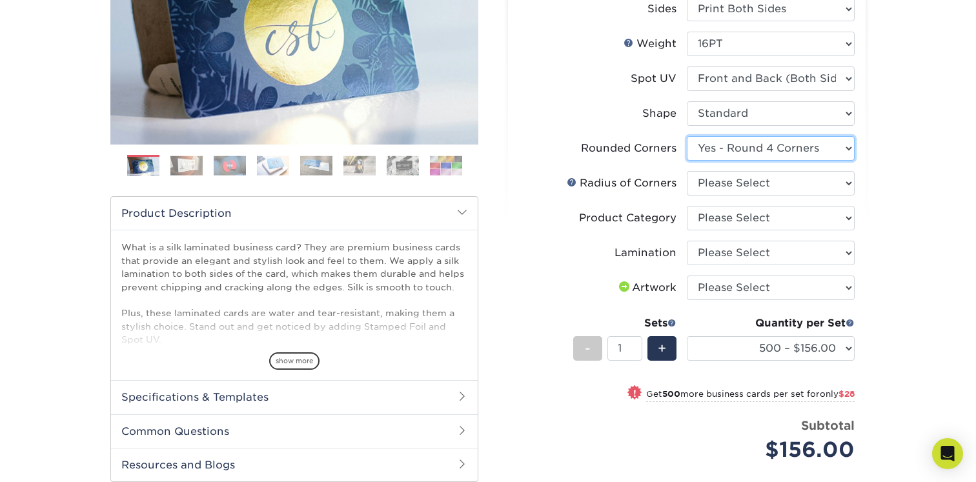
scroll to position [240, 0]
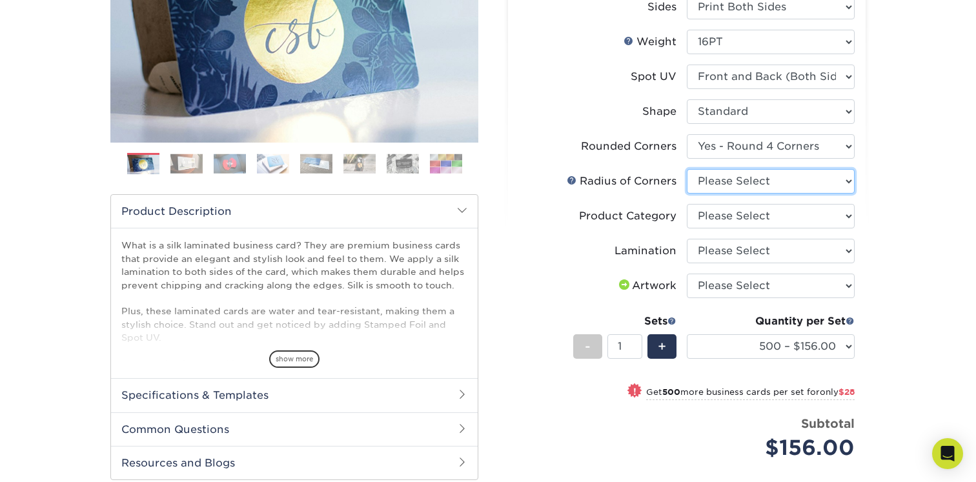
click at [795, 181] on select "Please Select Rounded 1/8" Rounded 1/4"" at bounding box center [771, 181] width 168 height 25
click at [573, 183] on link at bounding box center [572, 180] width 10 height 10
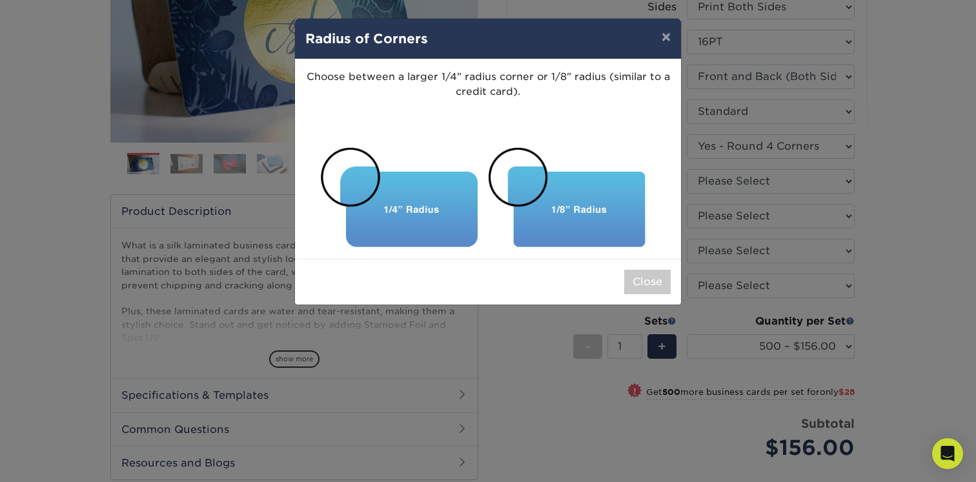
click at [729, 184] on div "× Radius of Corners Choose between a larger 1/4" radius corner or 1/8" radius (…" at bounding box center [488, 241] width 976 height 482
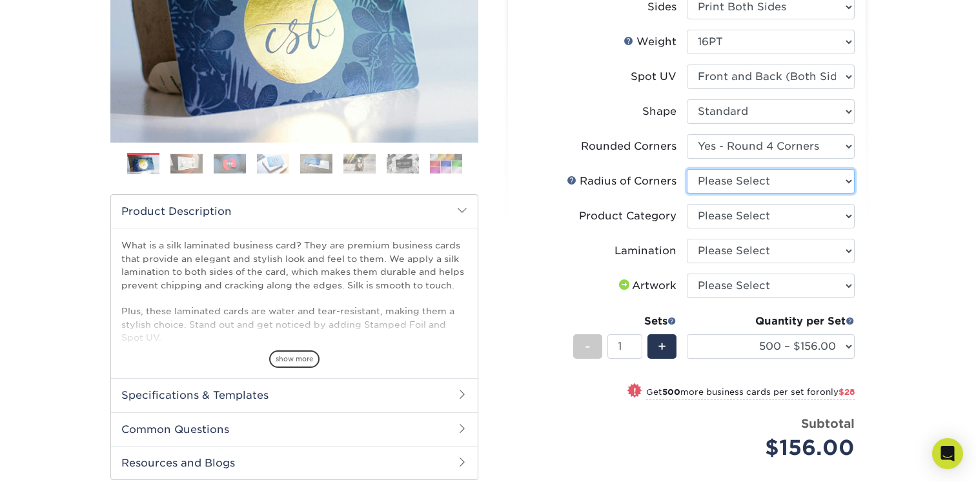
click at [728, 182] on select "Please Select Rounded 1/8" Rounded 1/4"" at bounding box center [771, 181] width 168 height 25
select select "589680c7-ee9a-431b-9d12-d7aeb1386a97"
click at [578, 178] on div "Radius of Corners" at bounding box center [622, 181] width 110 height 15
click at [576, 178] on link at bounding box center [572, 180] width 10 height 10
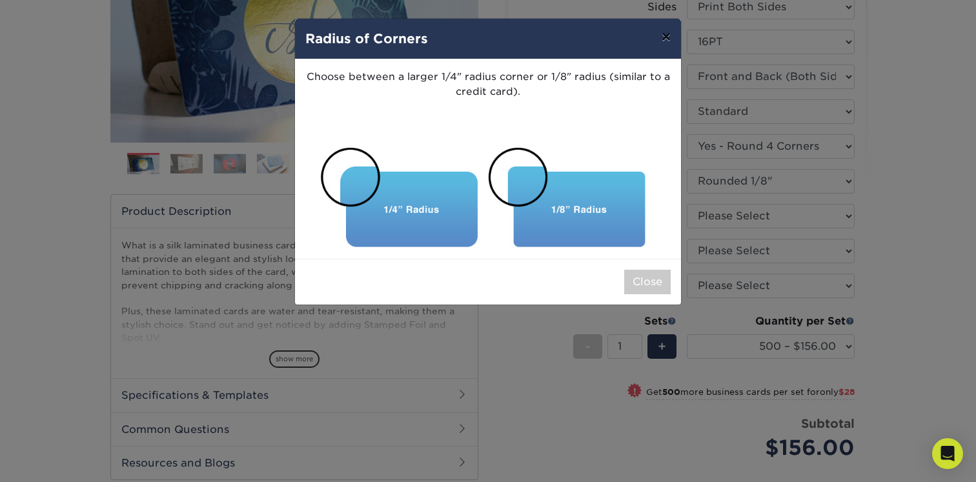
click at [667, 36] on button "×" at bounding box center [666, 37] width 30 height 36
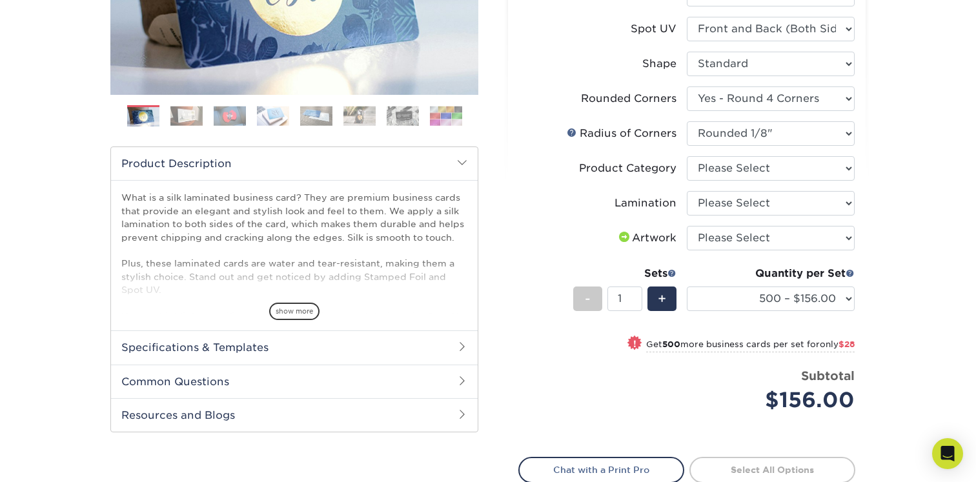
scroll to position [290, 0]
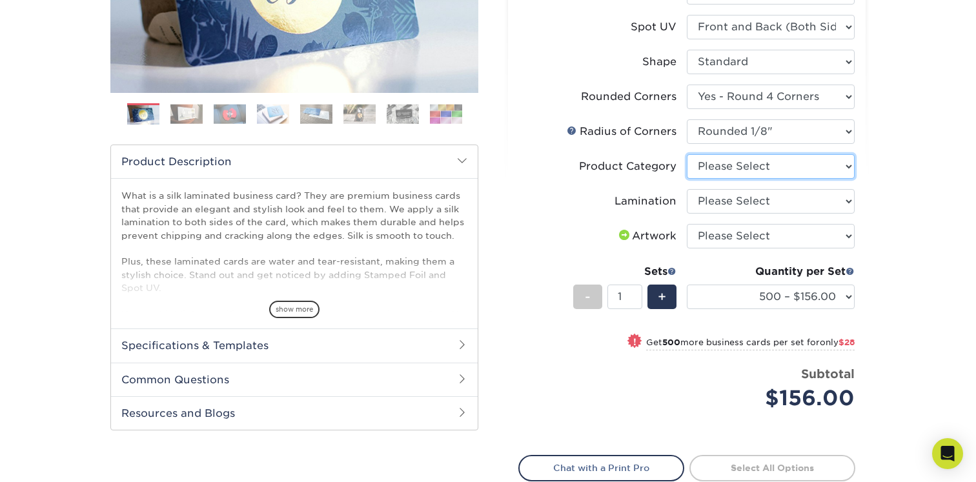
click at [746, 173] on select "Please Select Business Cards" at bounding box center [771, 166] width 168 height 25
select select "3b5148f1-0588-4f88-a218-97bcfdce65c1"
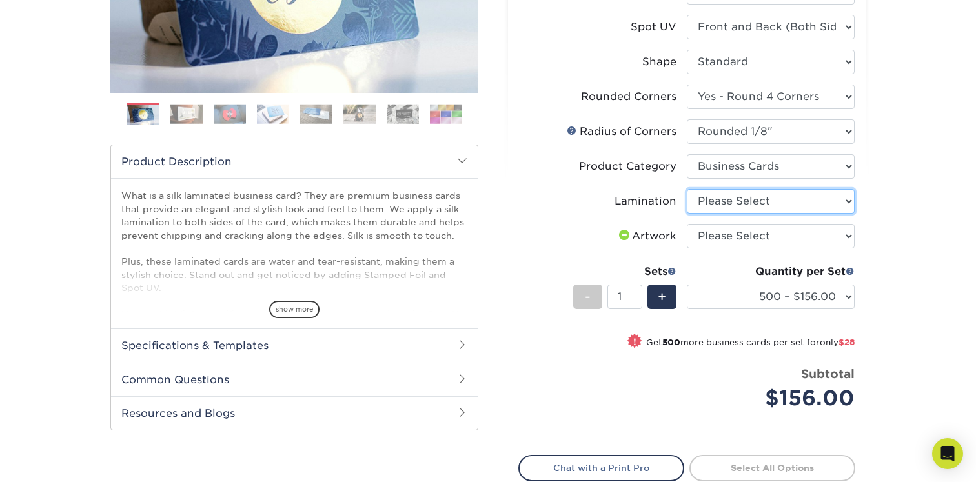
click at [742, 202] on select "Please Select Silk" at bounding box center [771, 201] width 168 height 25
select select "ccacb42f-45f7-42d3-bbd3-7c8421cf37f0"
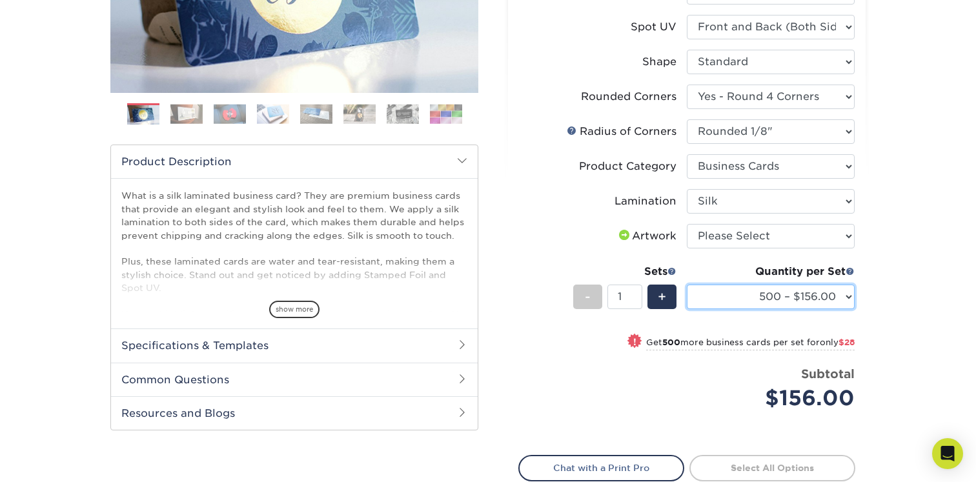
click at [751, 295] on select "500 – $156.00 1000 – $184.00 2500 – $447.00 5000 – $754.00 10000 – $1375.00" at bounding box center [771, 297] width 168 height 25
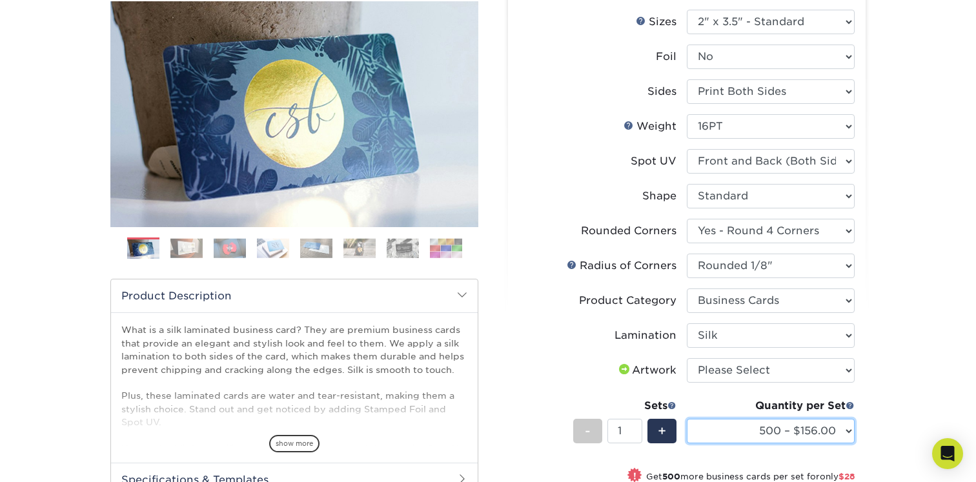
scroll to position [148, 0]
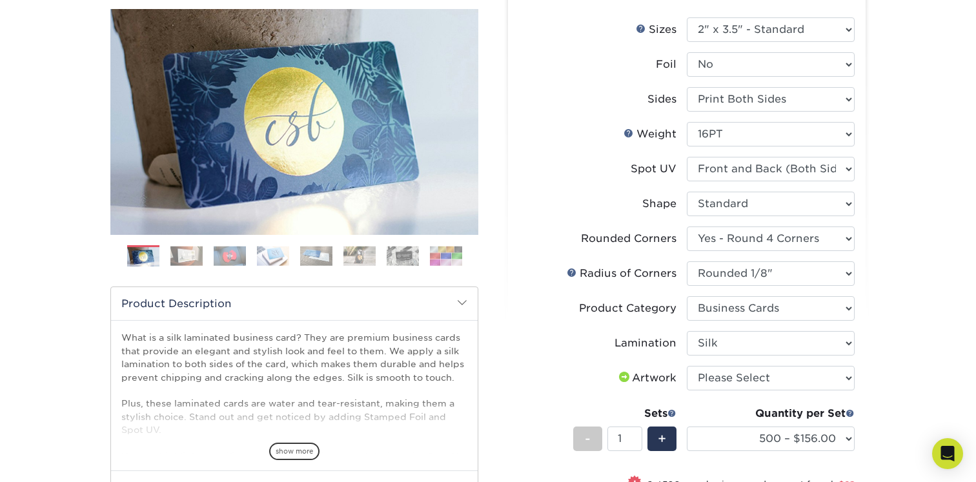
click at [189, 258] on img at bounding box center [186, 256] width 32 height 20
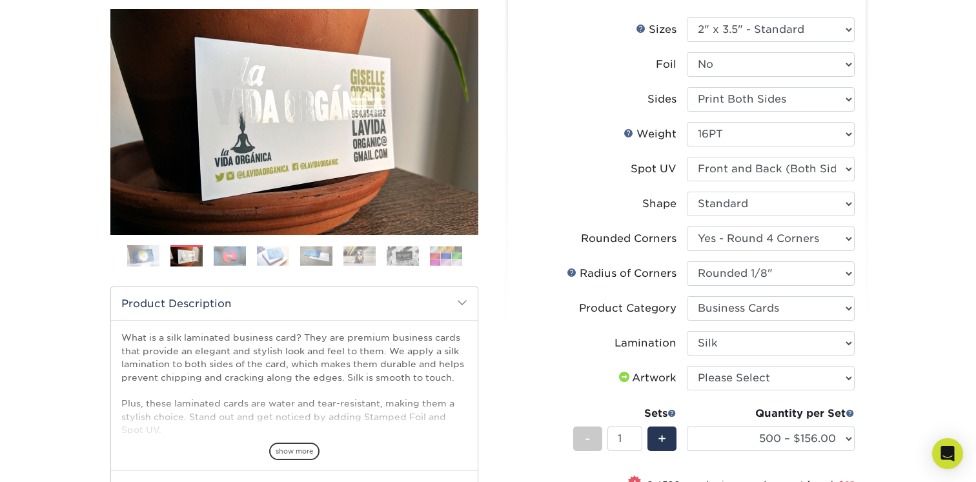
click at [283, 442] on div "show more" at bounding box center [294, 429] width 346 height 62
click at [288, 449] on span "show more" at bounding box center [294, 451] width 50 height 17
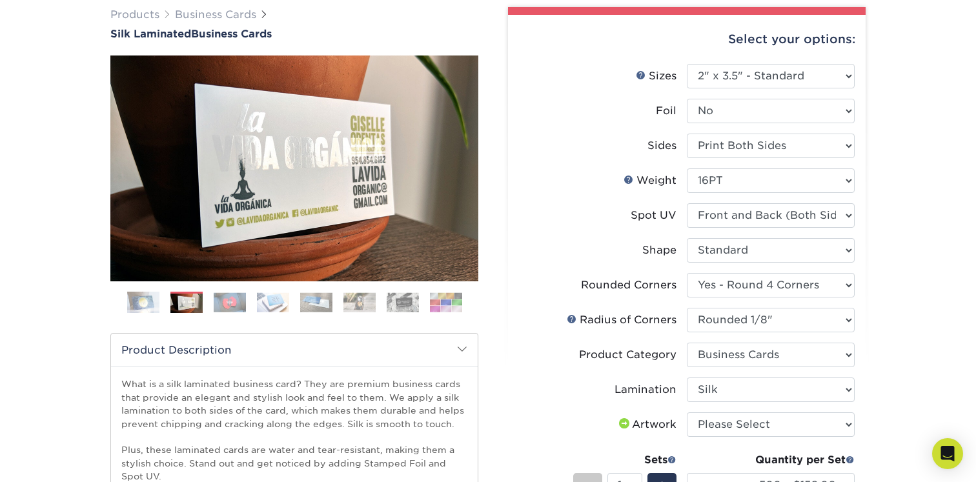
scroll to position [97, 0]
